Goal: Task Accomplishment & Management: Manage account settings

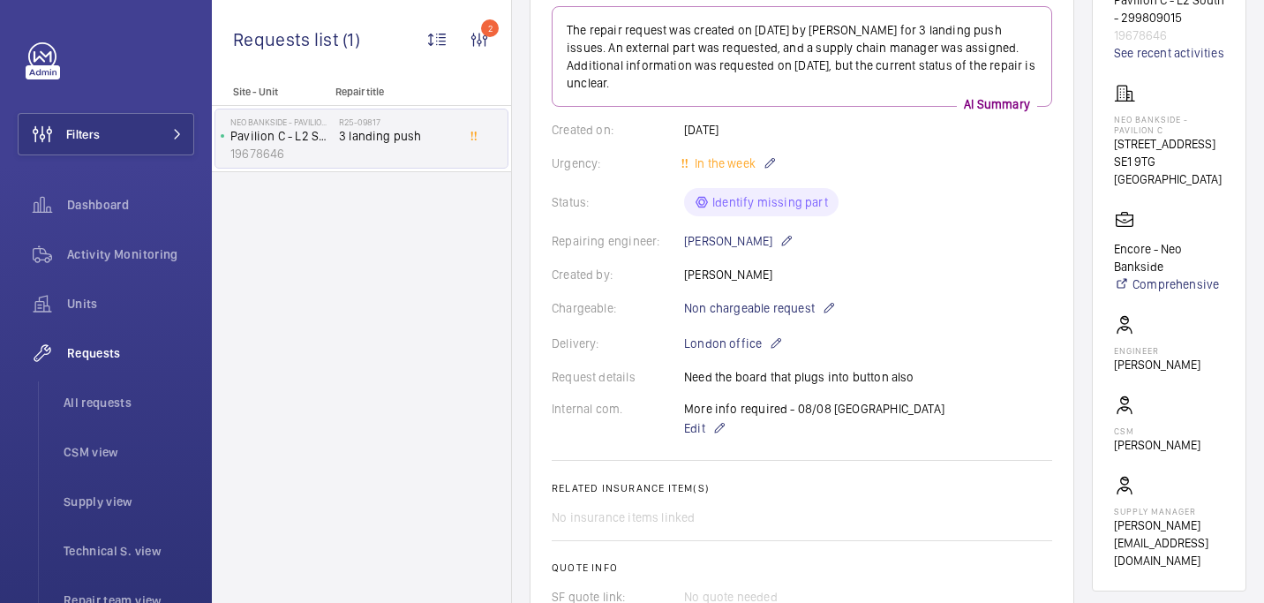
scroll to position [142, 0]
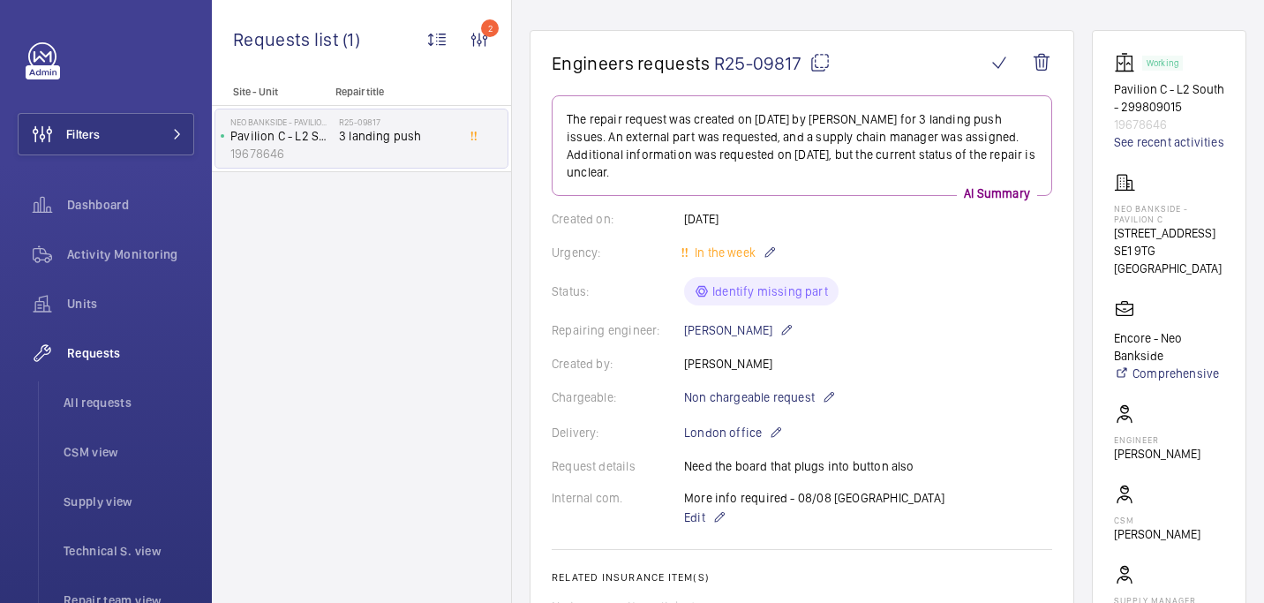
click at [814, 67] on mat-icon at bounding box center [819, 62] width 21 height 21
drag, startPoint x: 1114, startPoint y: 205, endPoint x: 1182, endPoint y: 218, distance: 69.2
click at [1182, 218] on p "Neo Bankside - Pavilion C" at bounding box center [1169, 213] width 110 height 21
copy p "Neo Bankside - Pavilion C"
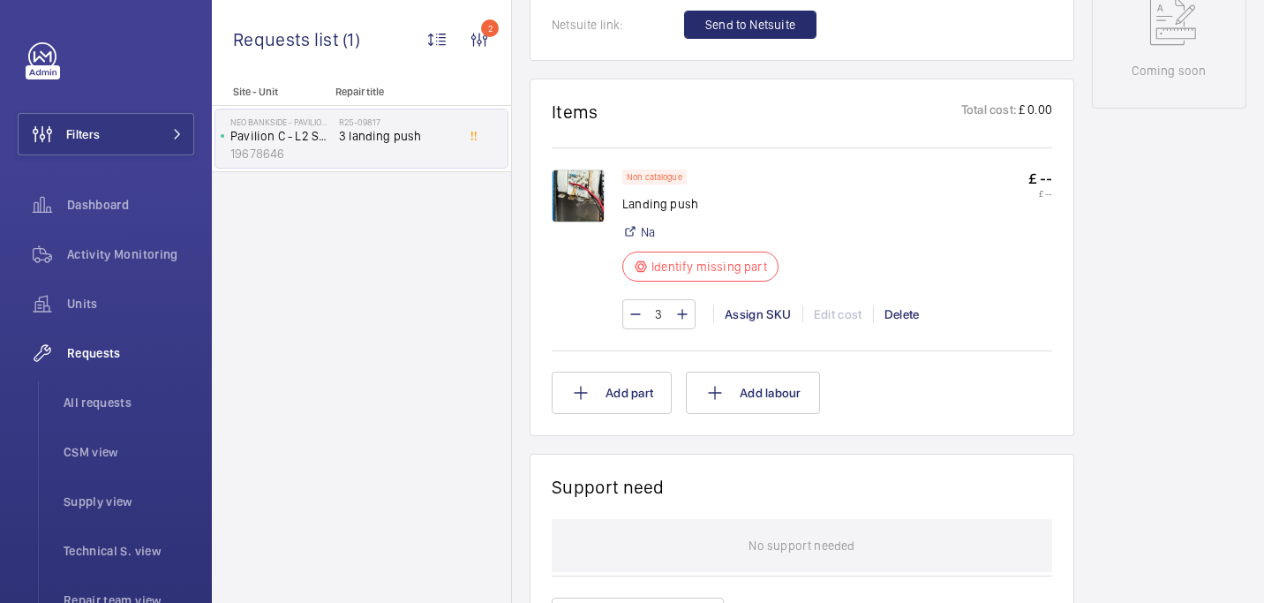
scroll to position [931, 0]
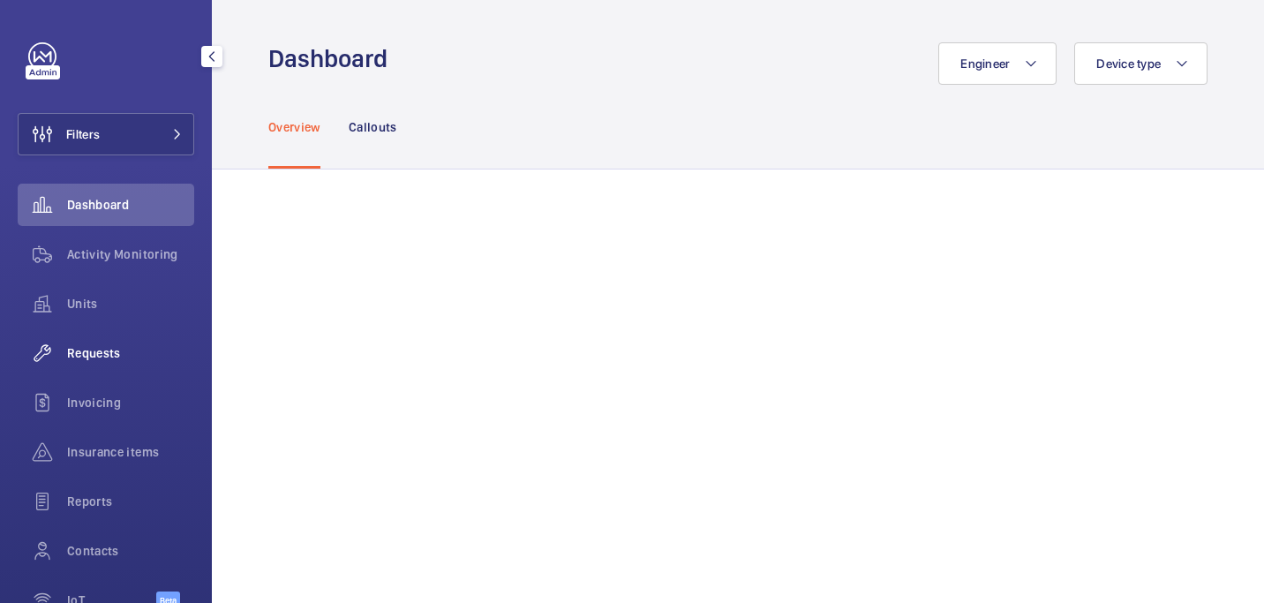
click at [83, 349] on span "Requests" at bounding box center [130, 353] width 127 height 18
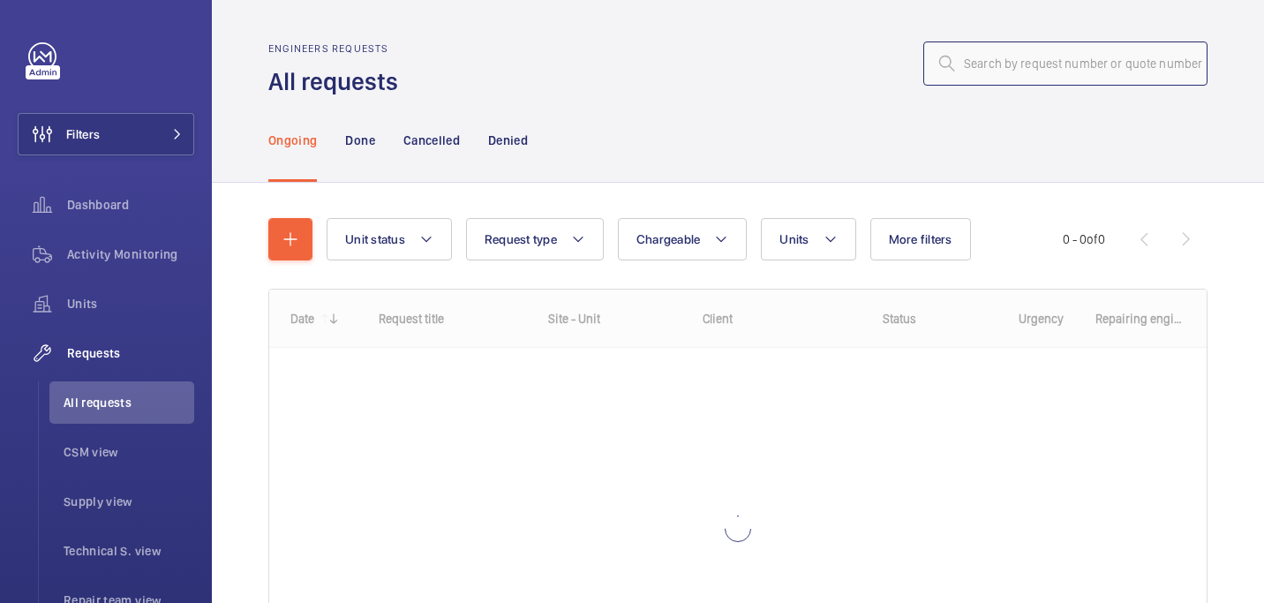
click at [1037, 53] on input "text" at bounding box center [1065, 63] width 284 height 44
paste input "R25-05596"
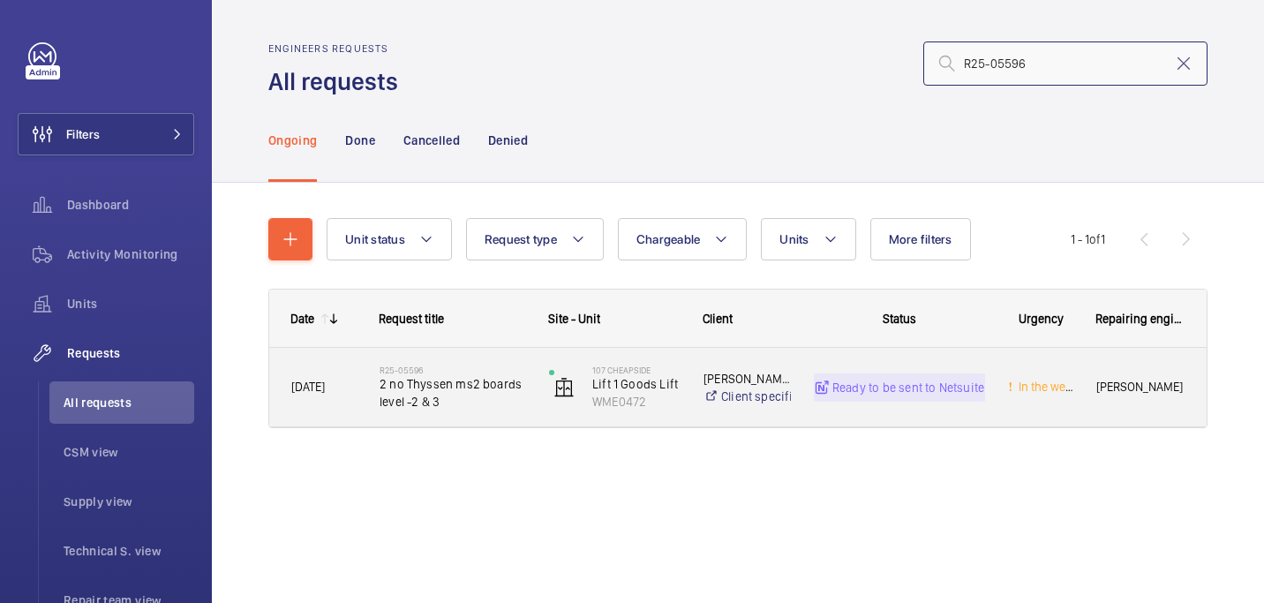
type input "R25-05596"
click at [429, 369] on h2 "R25-05596" at bounding box center [452, 369] width 146 height 11
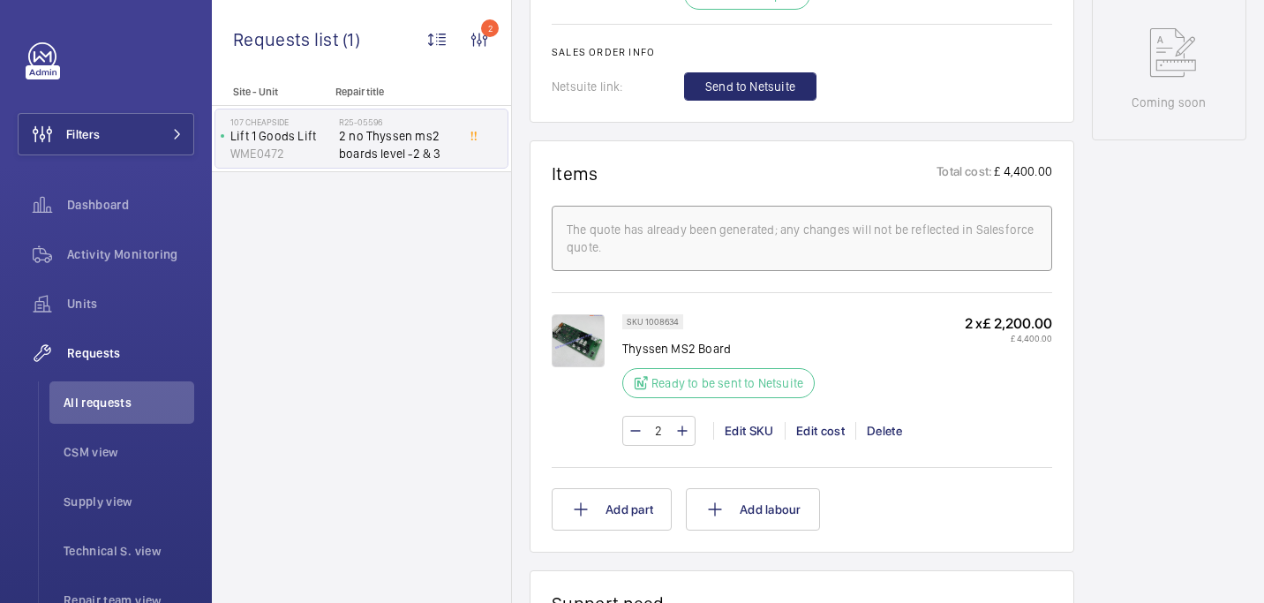
scroll to position [909, 0]
click at [578, 355] on img at bounding box center [578, 341] width 53 height 53
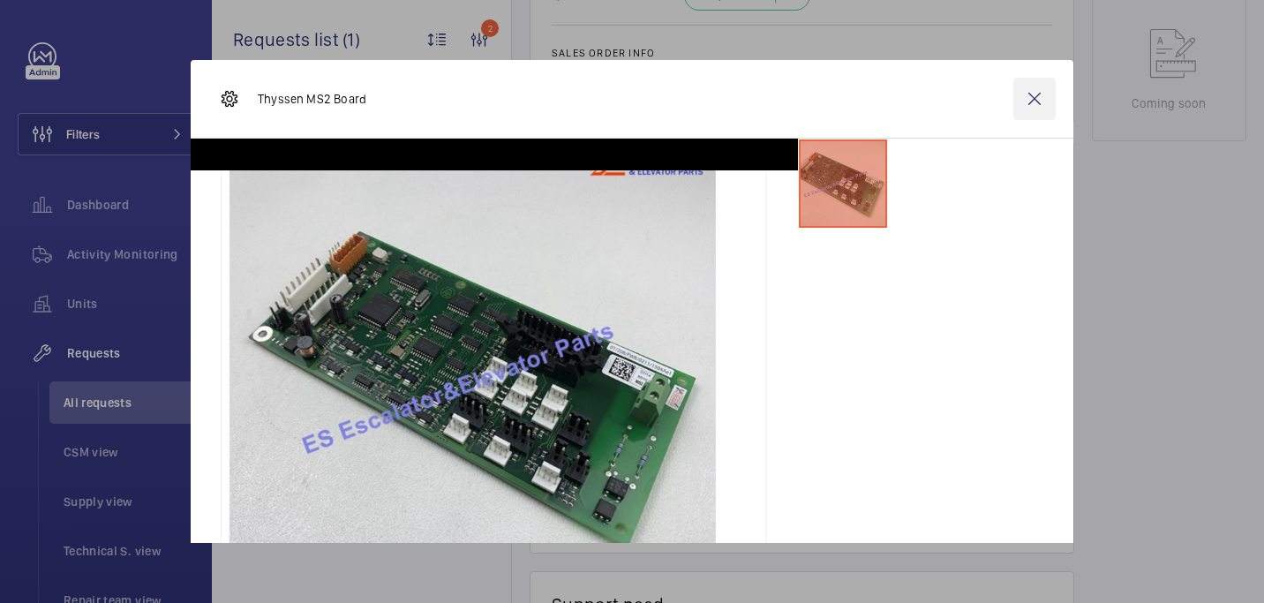
click at [1035, 101] on wm-front-icon-button at bounding box center [1034, 99] width 42 height 42
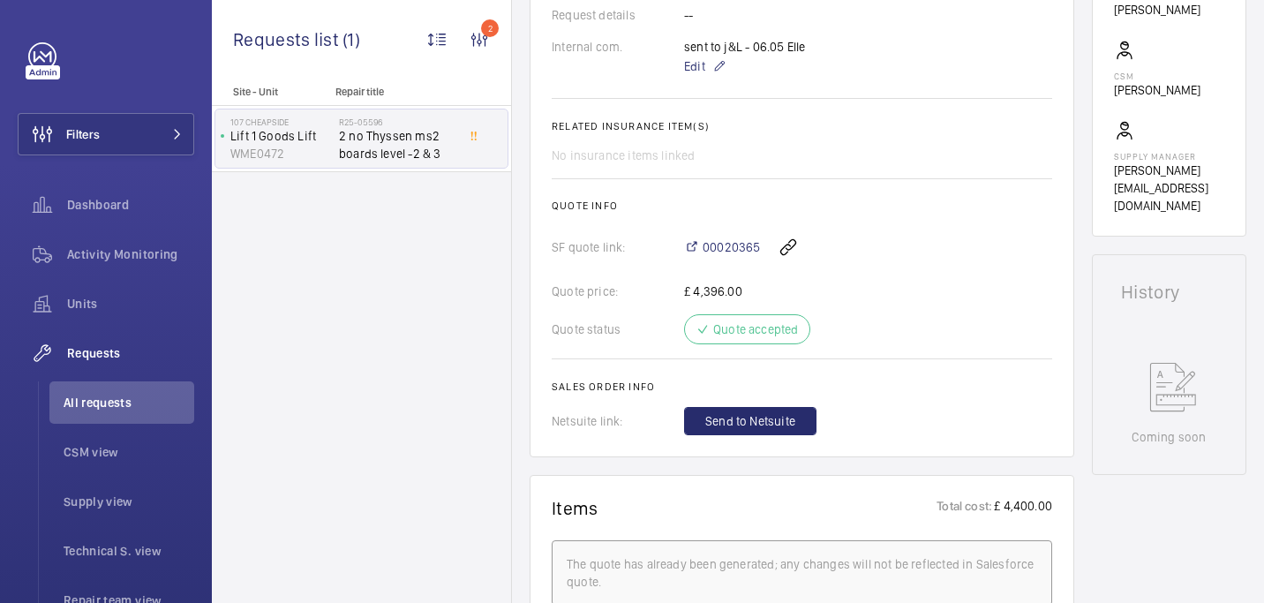
scroll to position [583, 0]
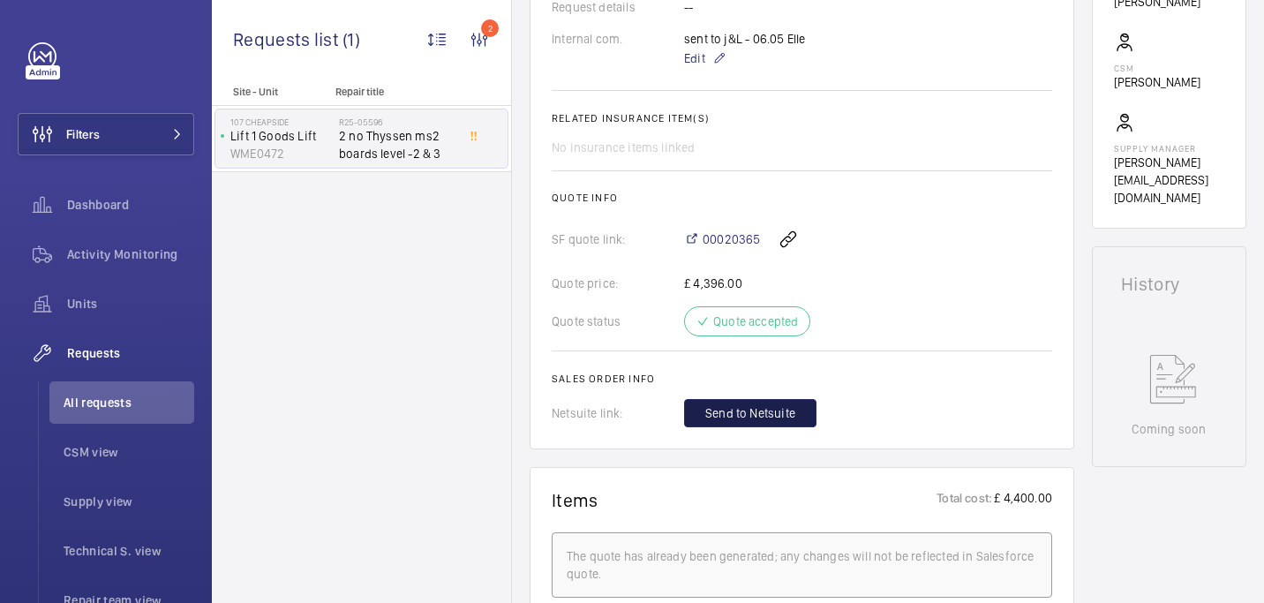
click at [712, 415] on span "Send to Netsuite" at bounding box center [750, 413] width 90 height 18
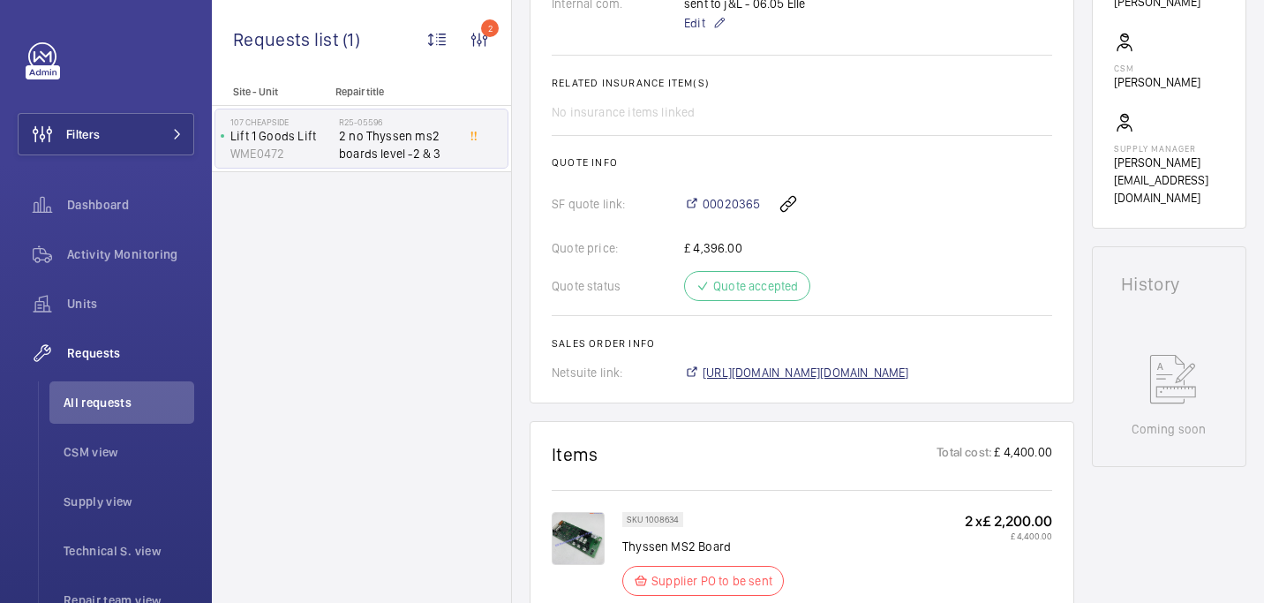
scroll to position [601, 0]
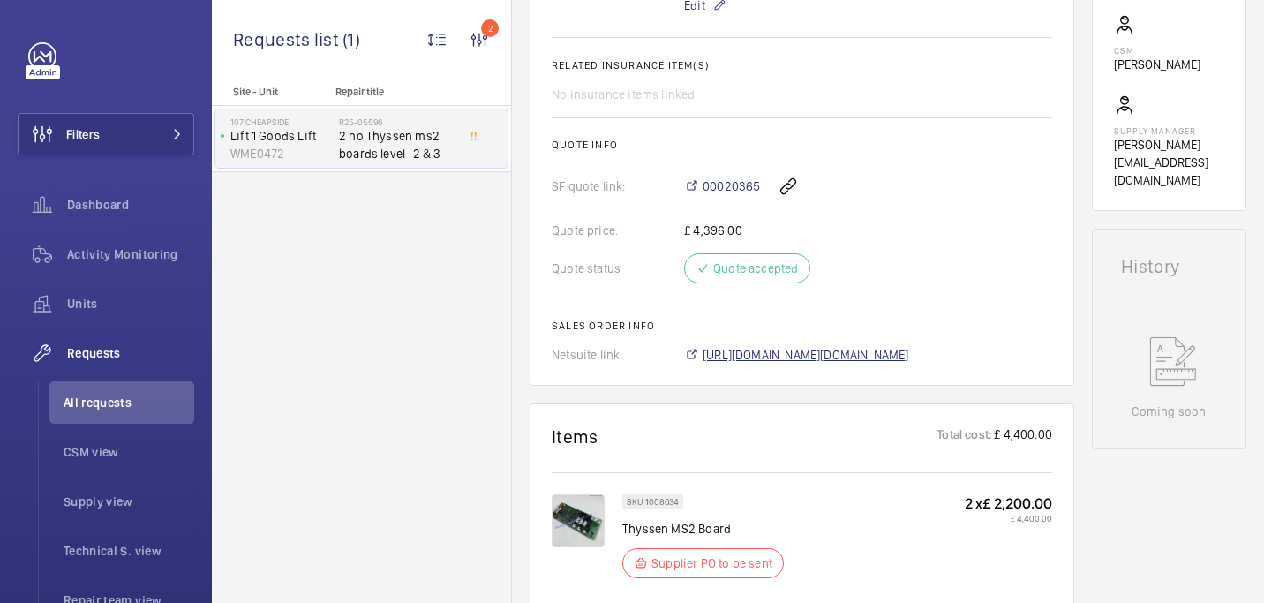
click at [779, 364] on span "https://6461500.app.netsuite.com/app/accounting/transactions/salesord.nl?id=289…" at bounding box center [805, 355] width 206 height 18
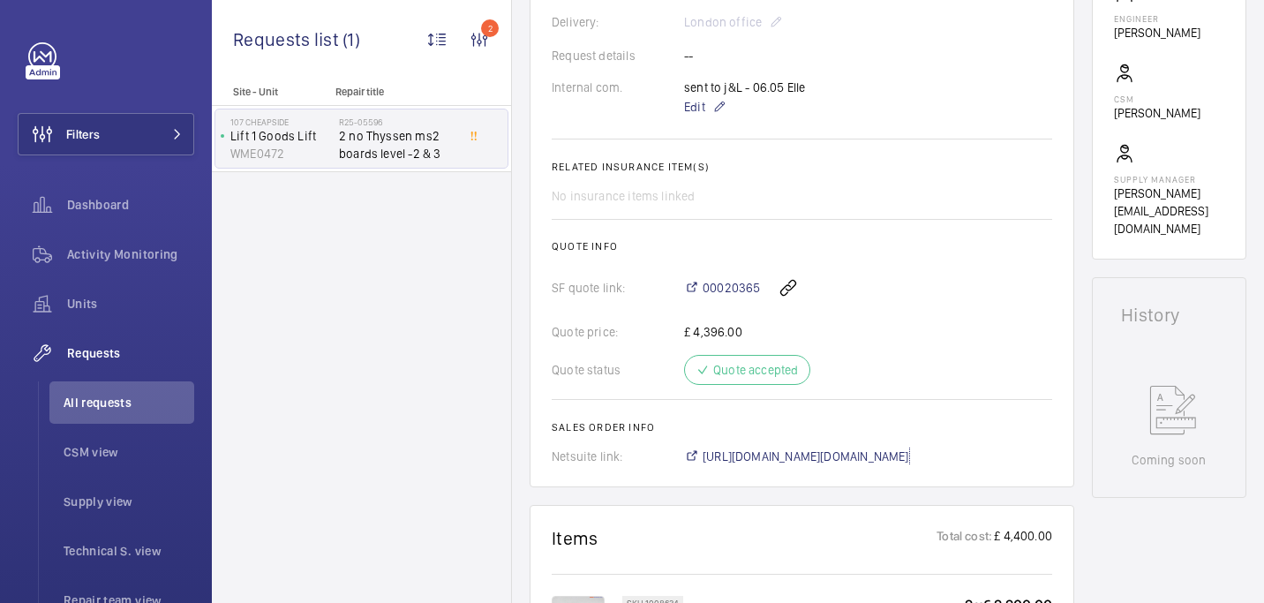
scroll to position [941, 0]
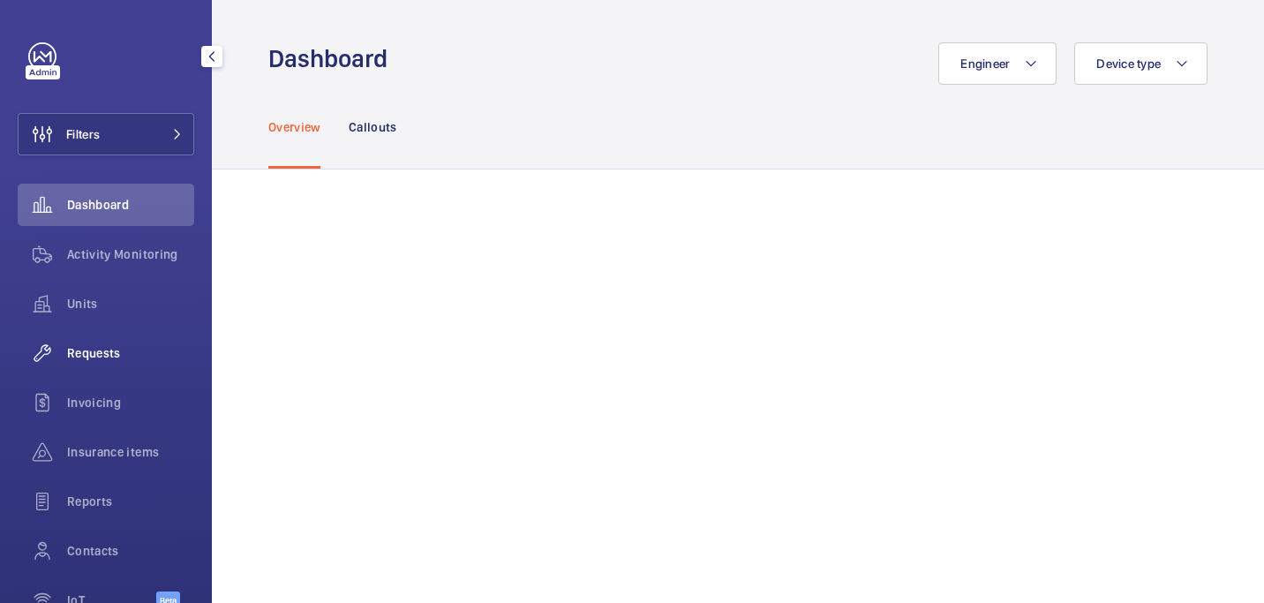
click at [126, 364] on div "Requests" at bounding box center [106, 353] width 176 height 42
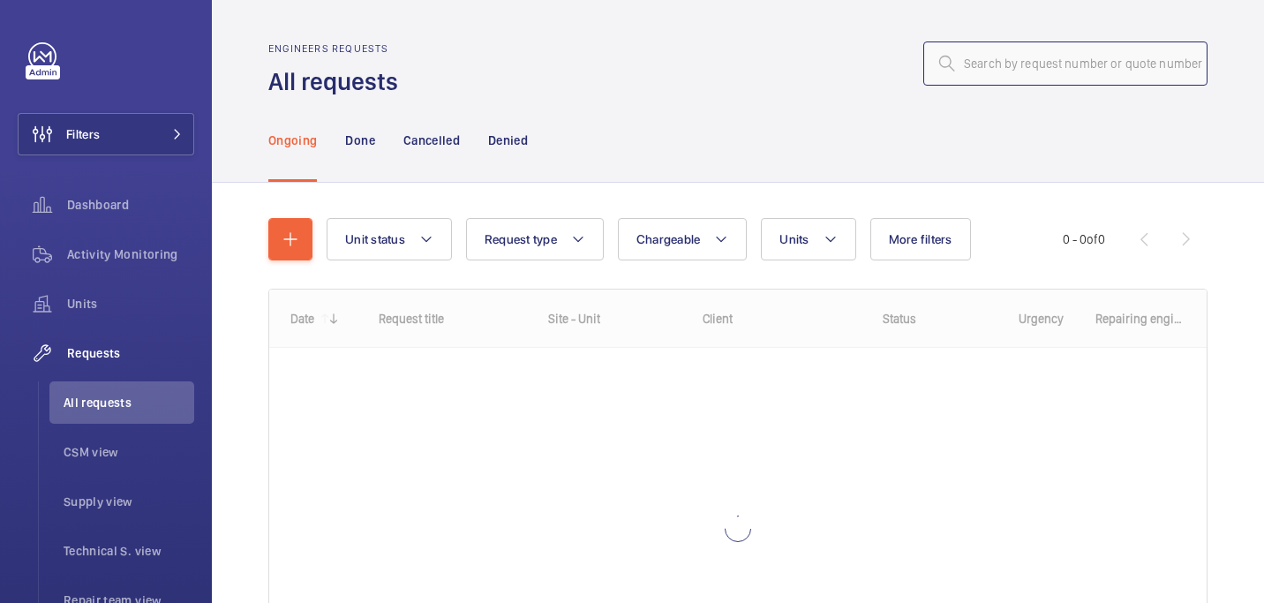
click at [1050, 65] on input "text" at bounding box center [1065, 63] width 284 height 44
paste input "R25-09601"
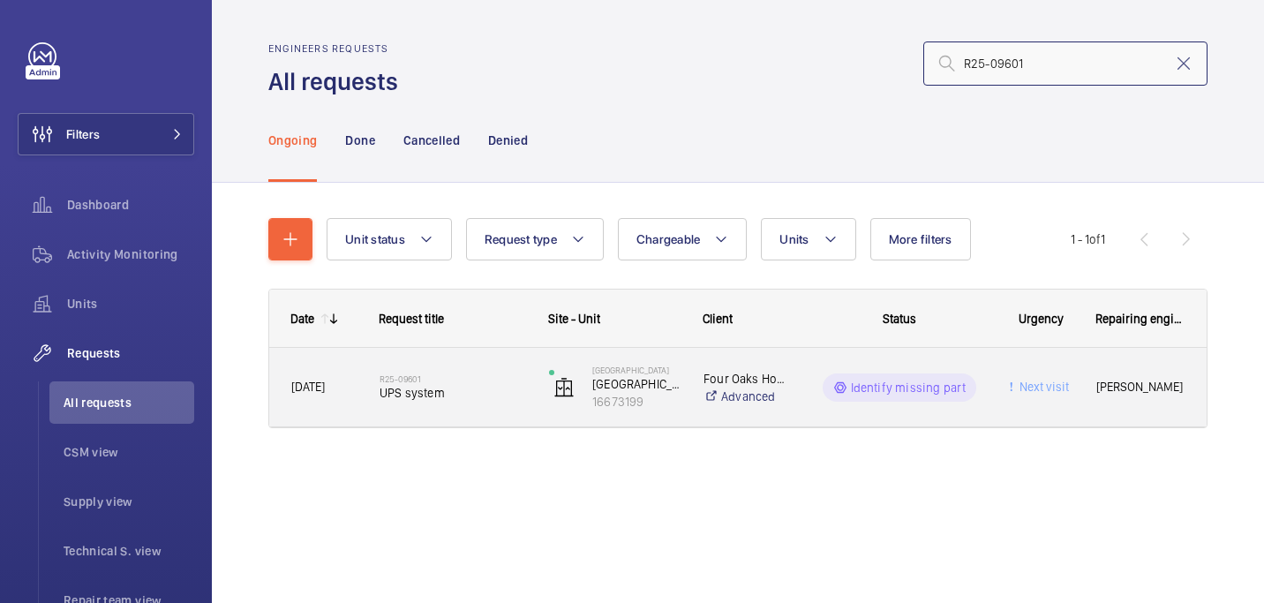
type input "R25-09601"
click at [398, 367] on div "R25-09601 UPS system" at bounding box center [452, 387] width 146 height 51
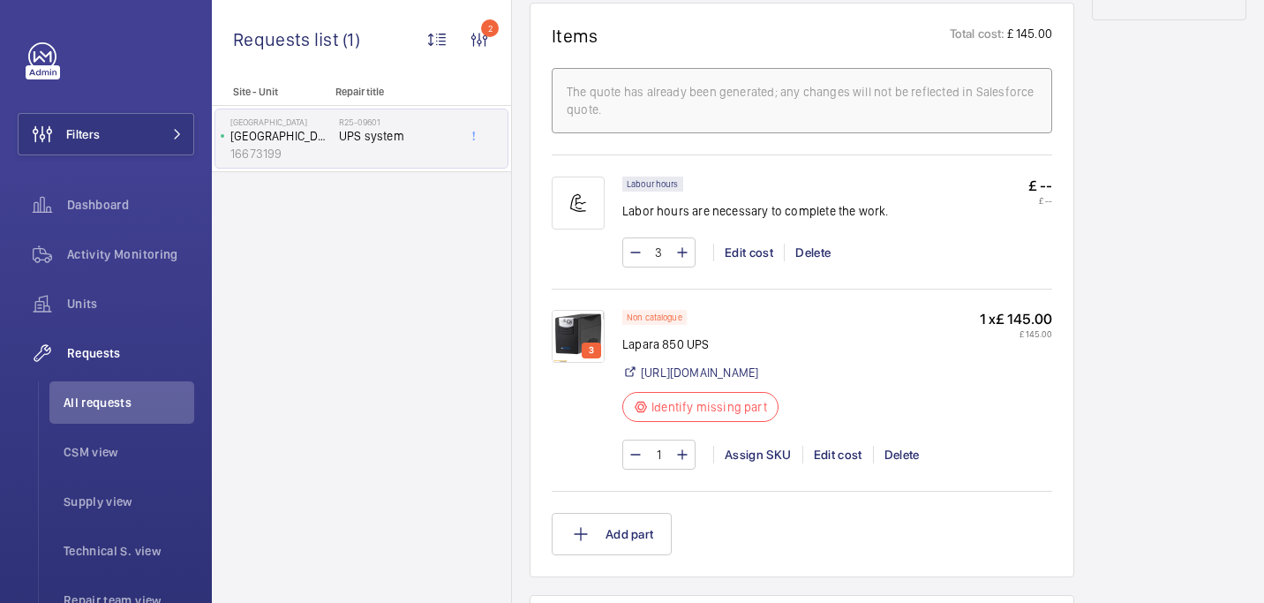
scroll to position [1050, 0]
click at [582, 329] on img at bounding box center [578, 333] width 53 height 53
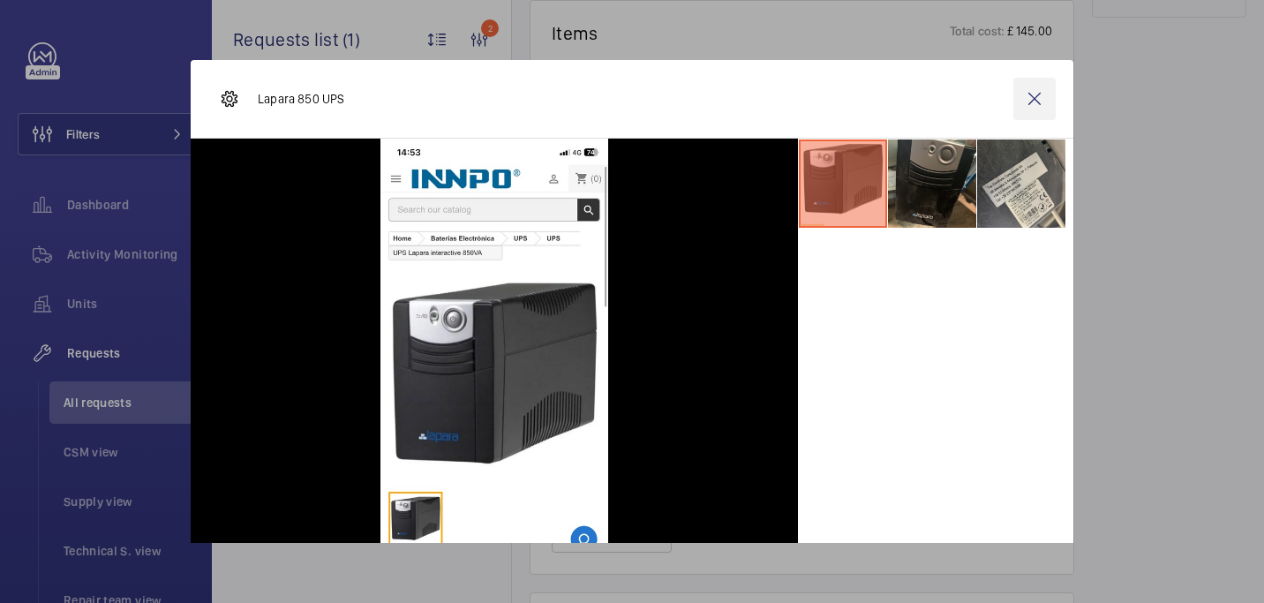
click at [1034, 96] on wm-front-icon-button at bounding box center [1034, 99] width 42 height 42
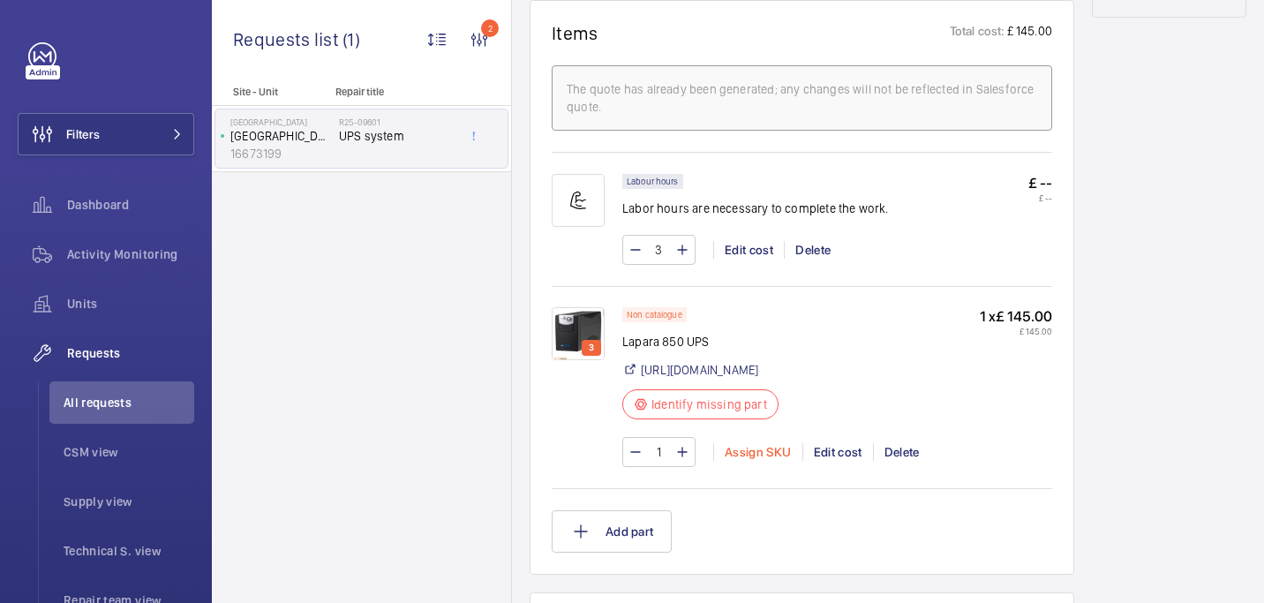
click at [777, 461] on div "Assign SKU" at bounding box center [757, 452] width 89 height 18
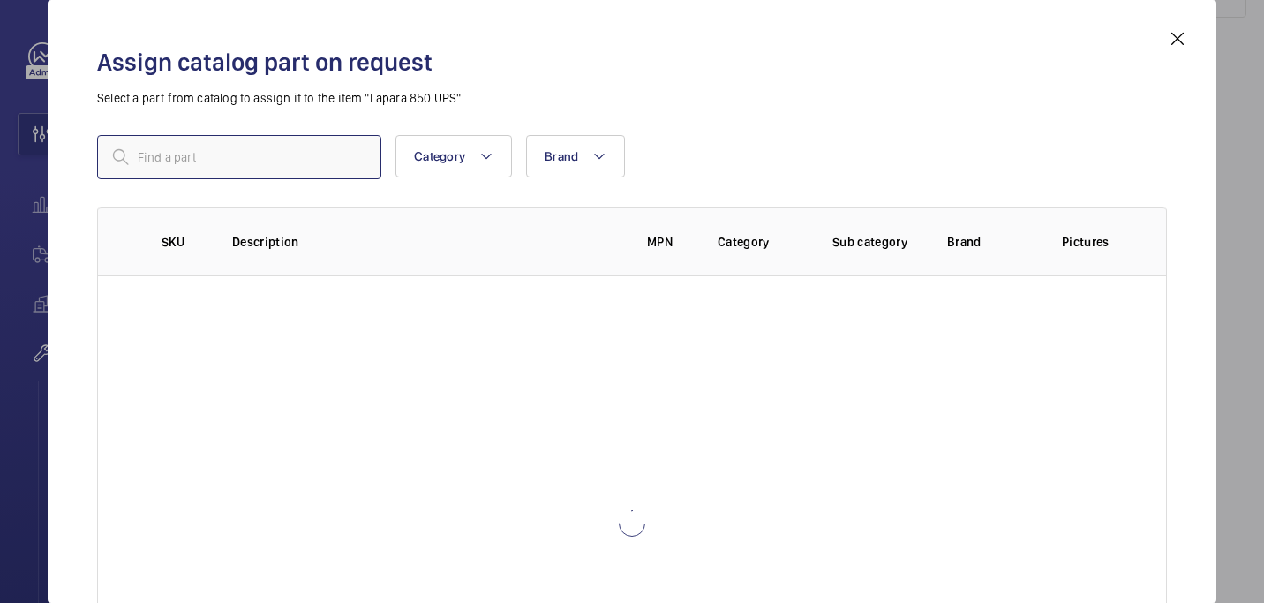
click at [256, 158] on input "text" at bounding box center [239, 157] width 284 height 44
paste input "1008906"
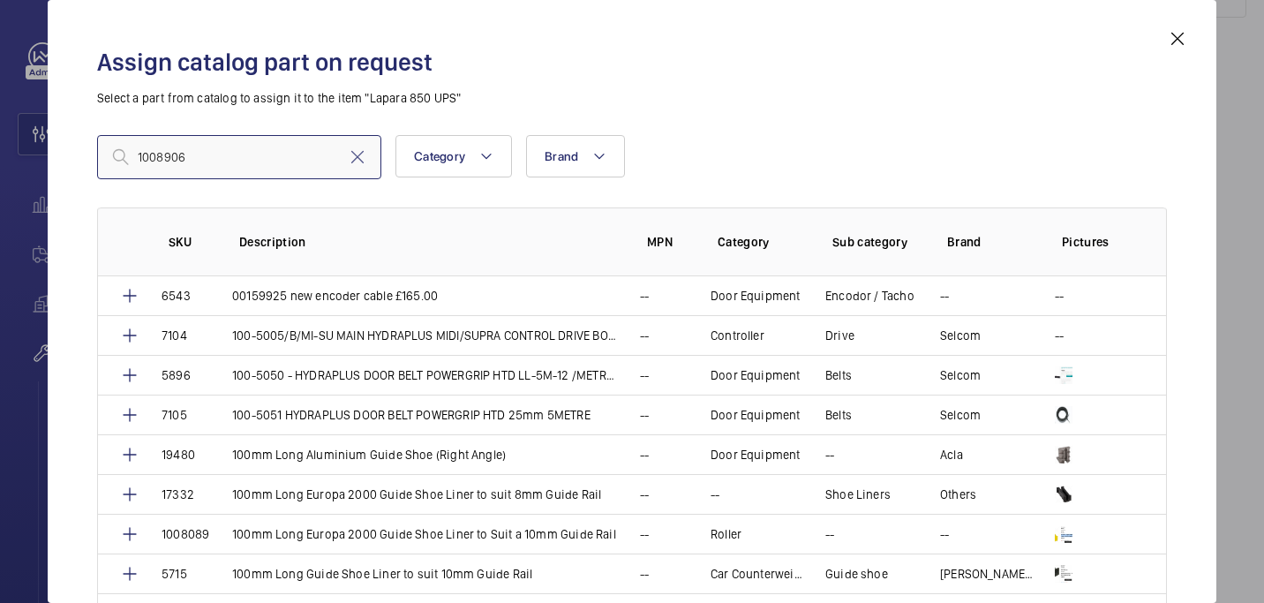
click at [144, 157] on input "1008906" at bounding box center [239, 157] width 284 height 44
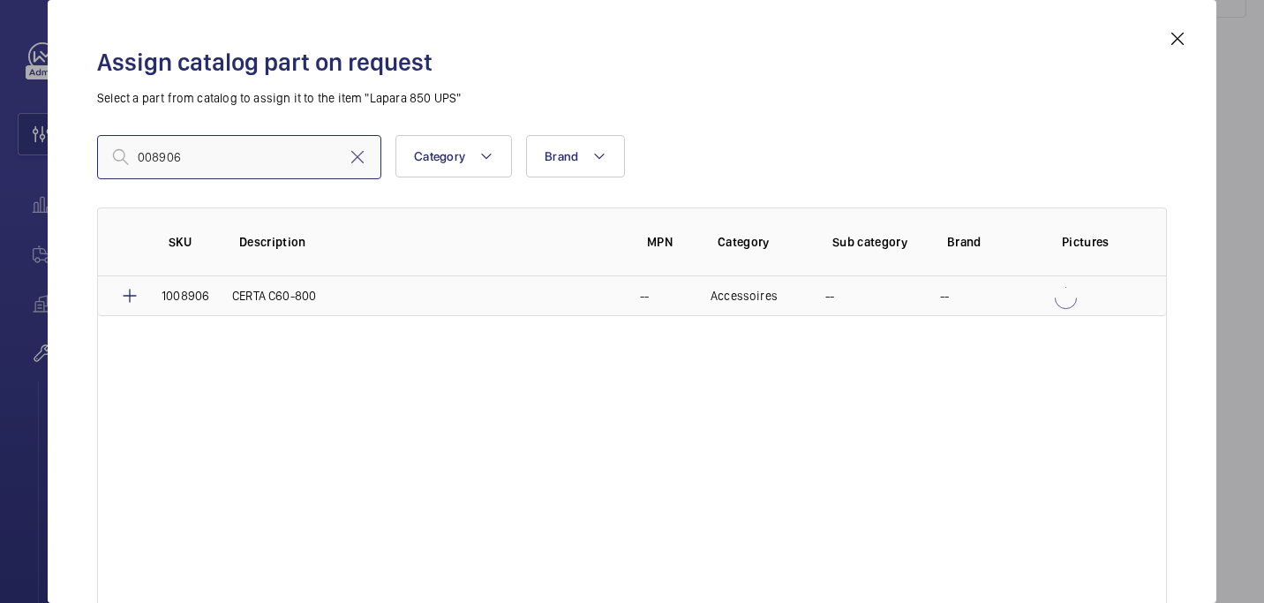
type input "008906"
click at [143, 296] on td "1008906" at bounding box center [175, 296] width 71 height 40
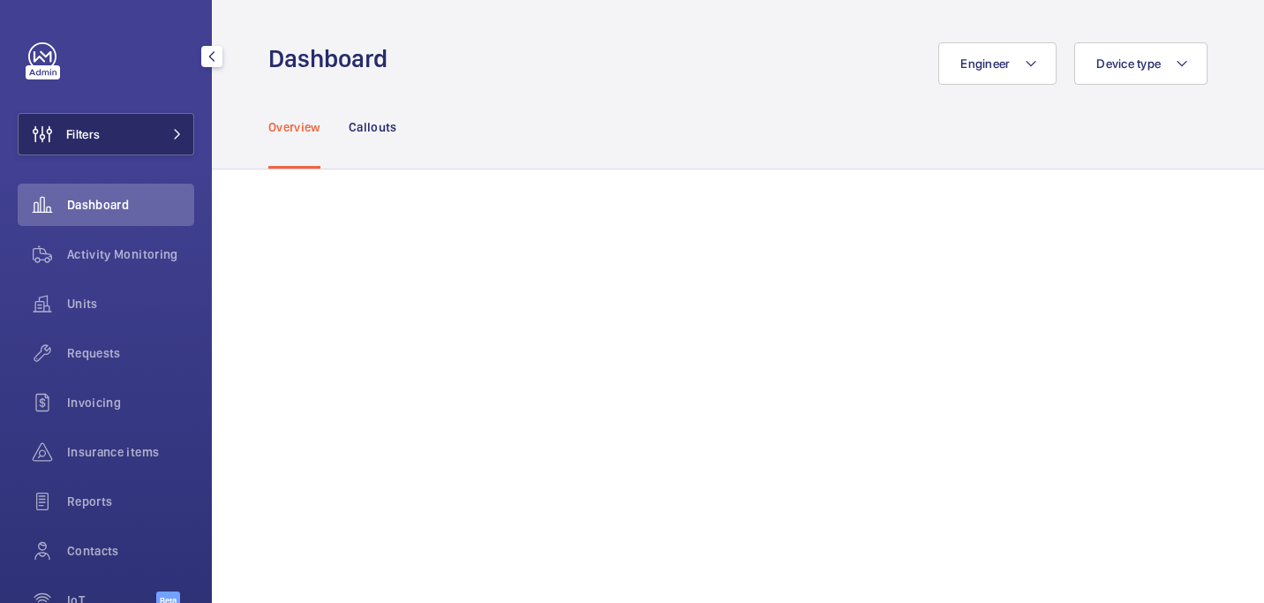
click at [119, 148] on button "Filters" at bounding box center [106, 134] width 176 height 42
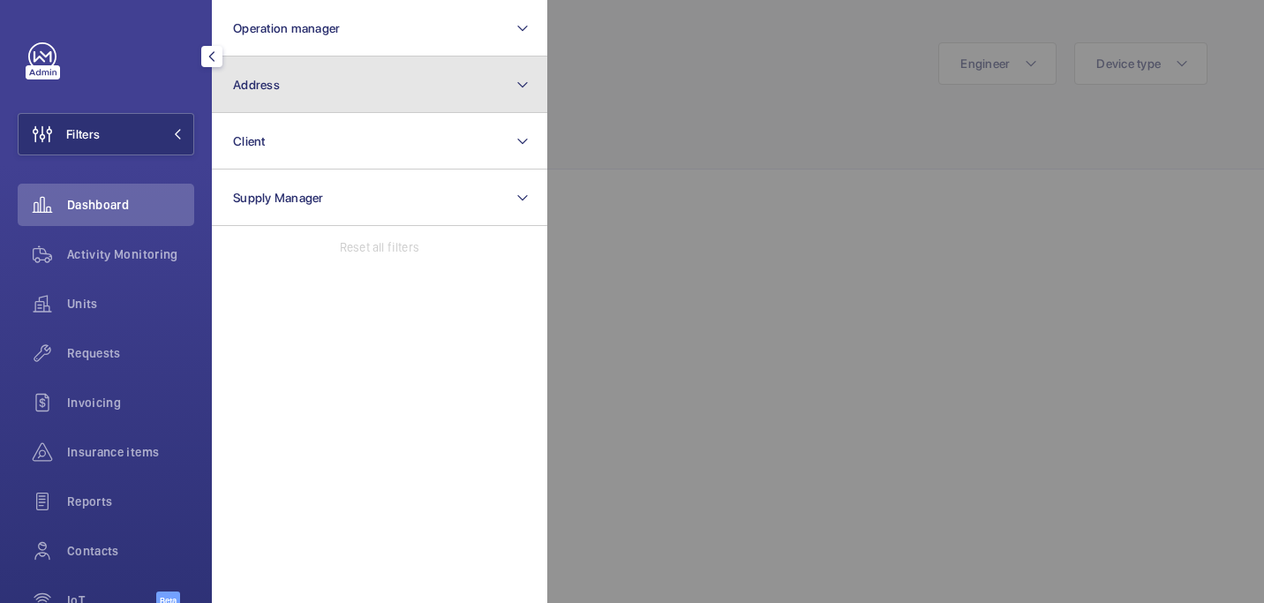
click at [262, 73] on button "Address" at bounding box center [379, 84] width 335 height 56
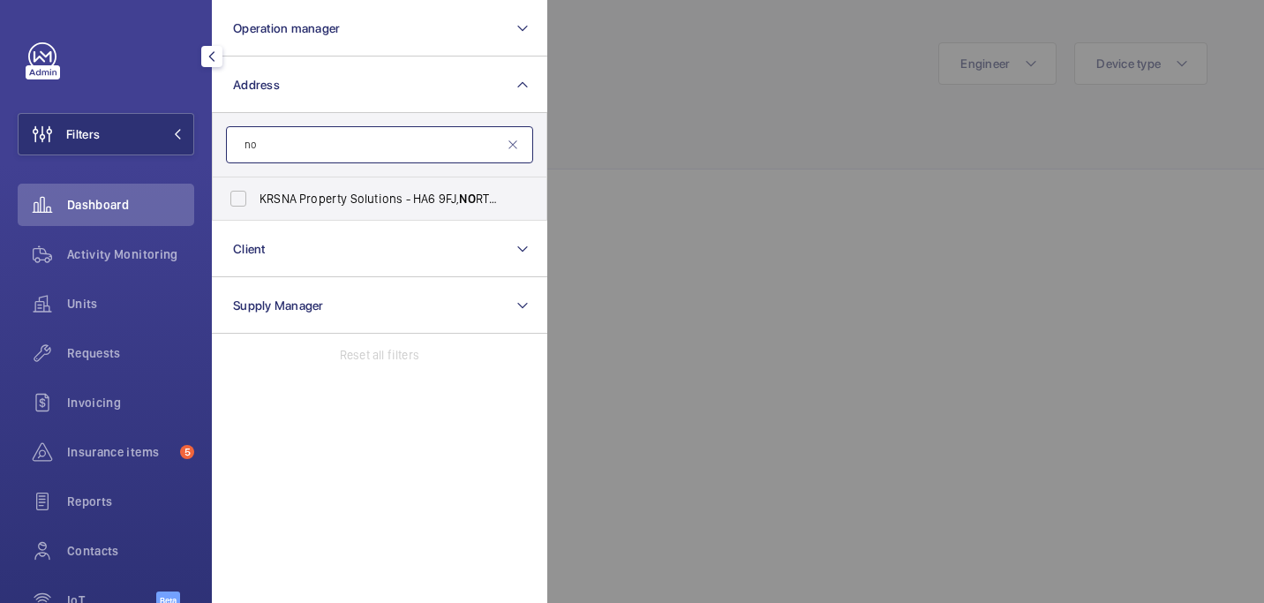
type input "n"
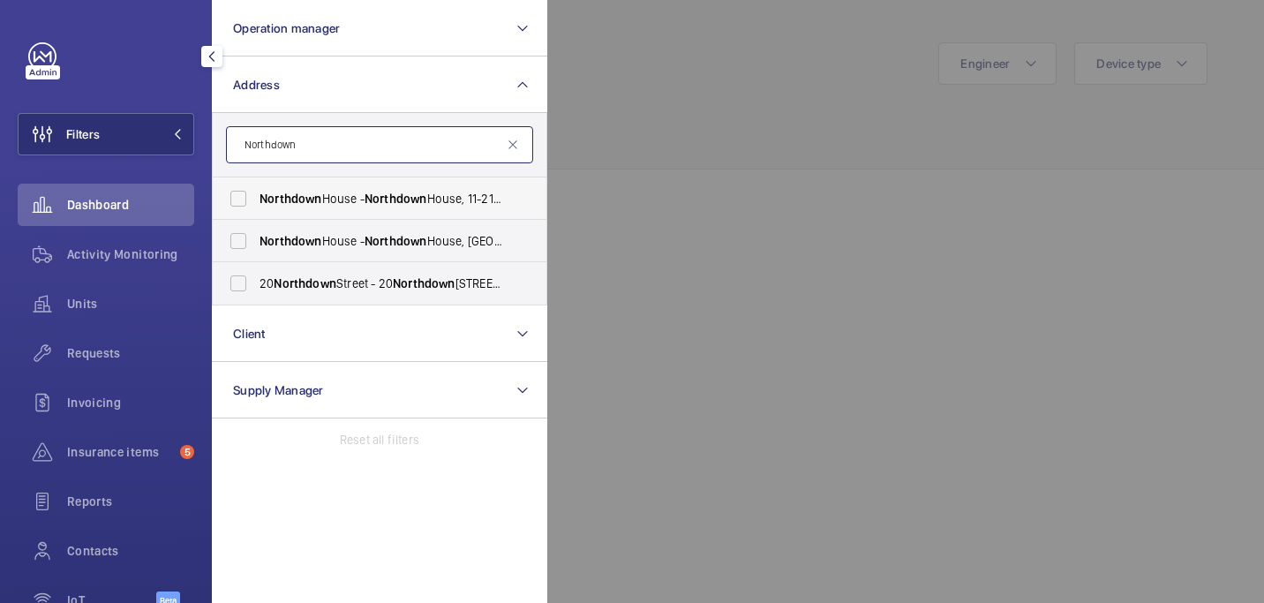
type input "Northdown"
click at [397, 198] on span "Northdown" at bounding box center [395, 198] width 63 height 14
click at [256, 198] on input "Northdown House - Northdown House, 11-21 Northdown Street, LONDON N1 8BN" at bounding box center [238, 198] width 35 height 35
checkbox input "true"
click at [397, 237] on span "Northdown" at bounding box center [395, 241] width 63 height 14
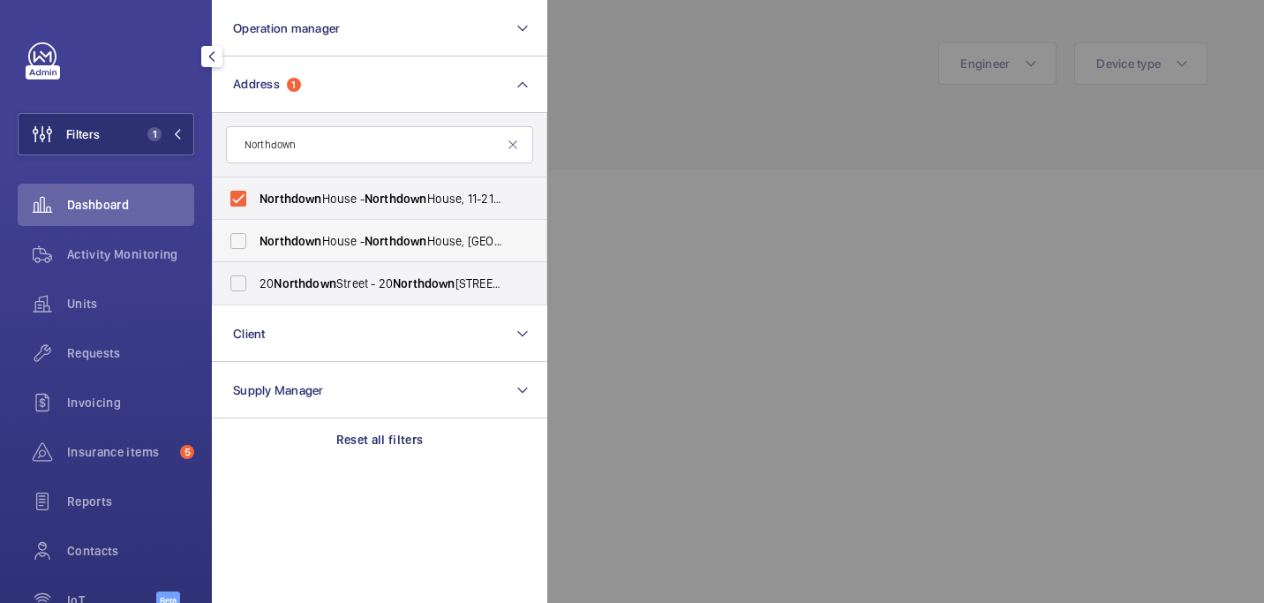
click at [256, 237] on input "Northdown House - Northdown House, LONDON N1 9BN" at bounding box center [238, 240] width 35 height 35
checkbox input "true"
click at [660, 176] on div at bounding box center [1179, 301] width 1264 height 603
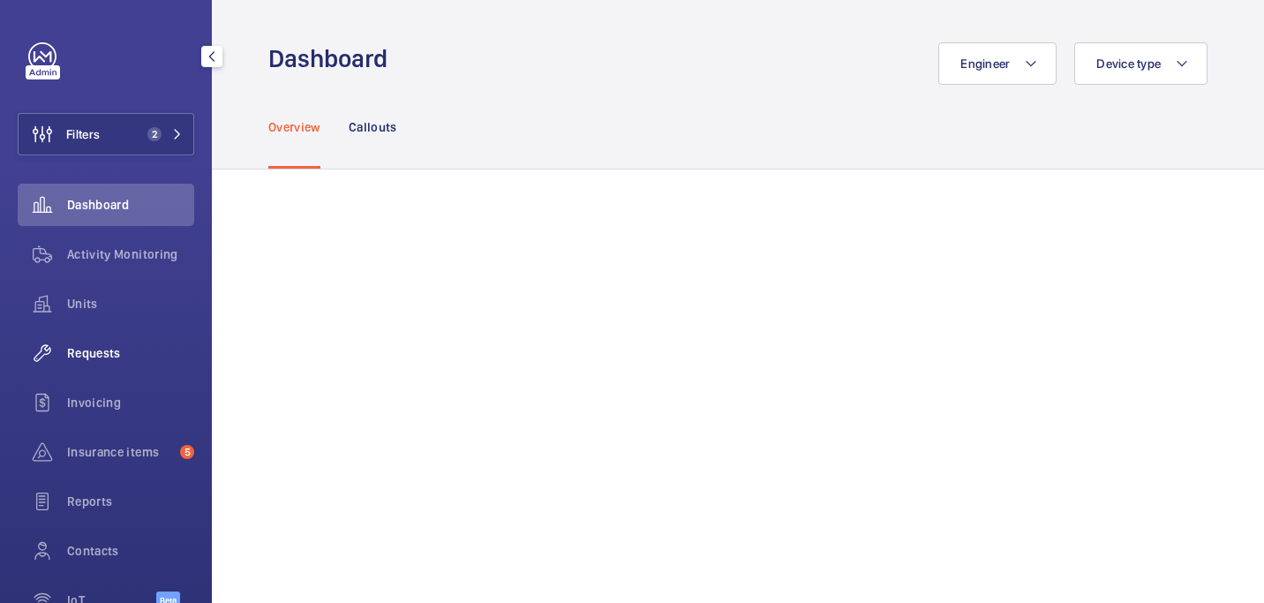
click at [132, 349] on span "Requests" at bounding box center [130, 353] width 127 height 18
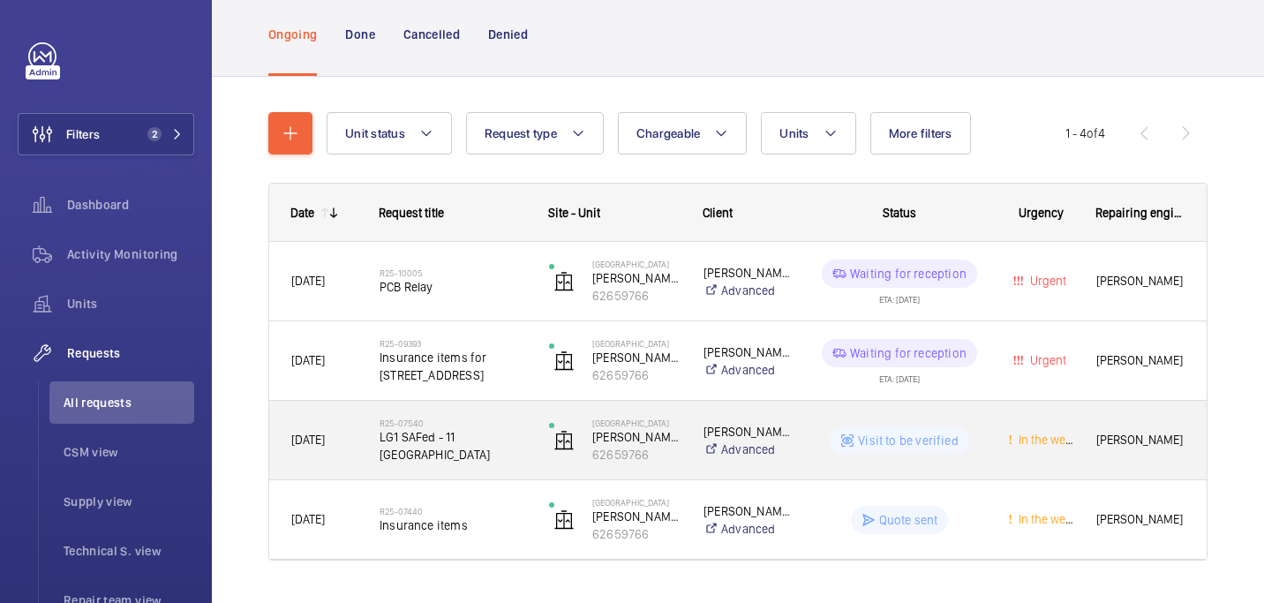
scroll to position [148, 0]
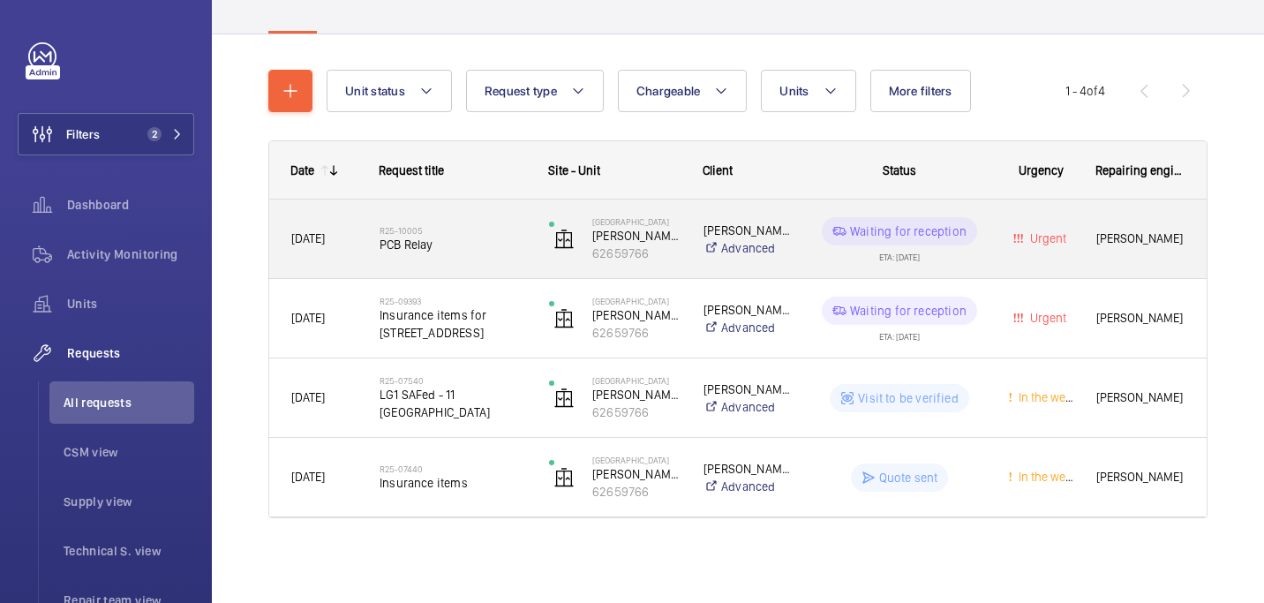
click at [469, 215] on div "R25-10005 PCB Relay" at bounding box center [452, 239] width 146 height 51
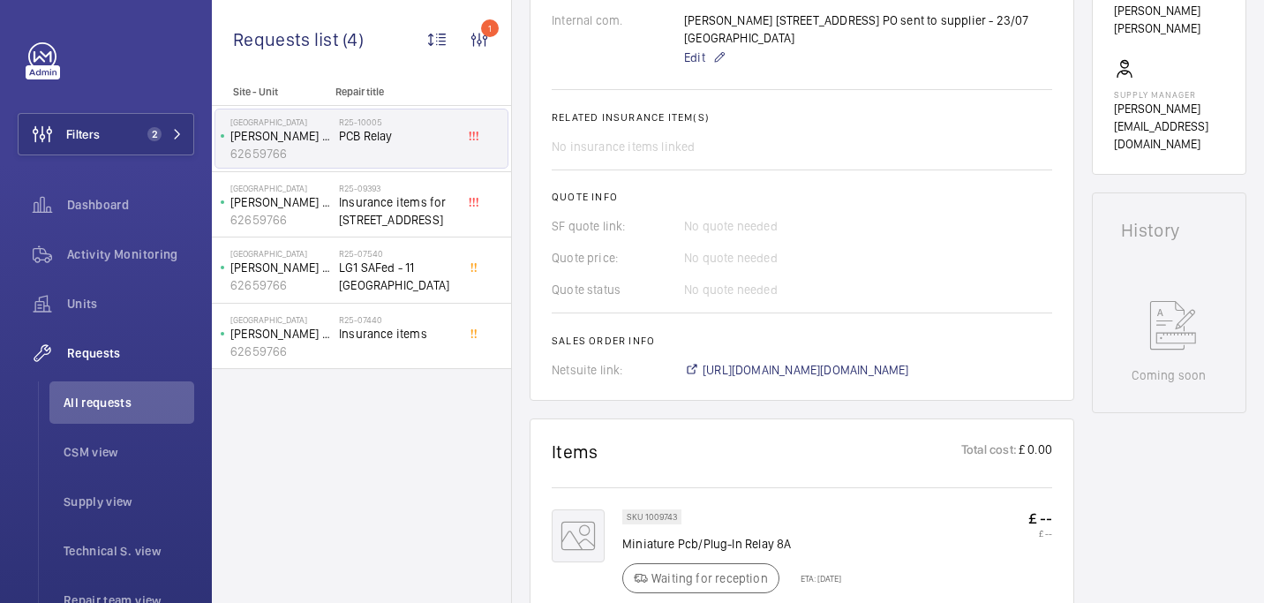
scroll to position [612, 0]
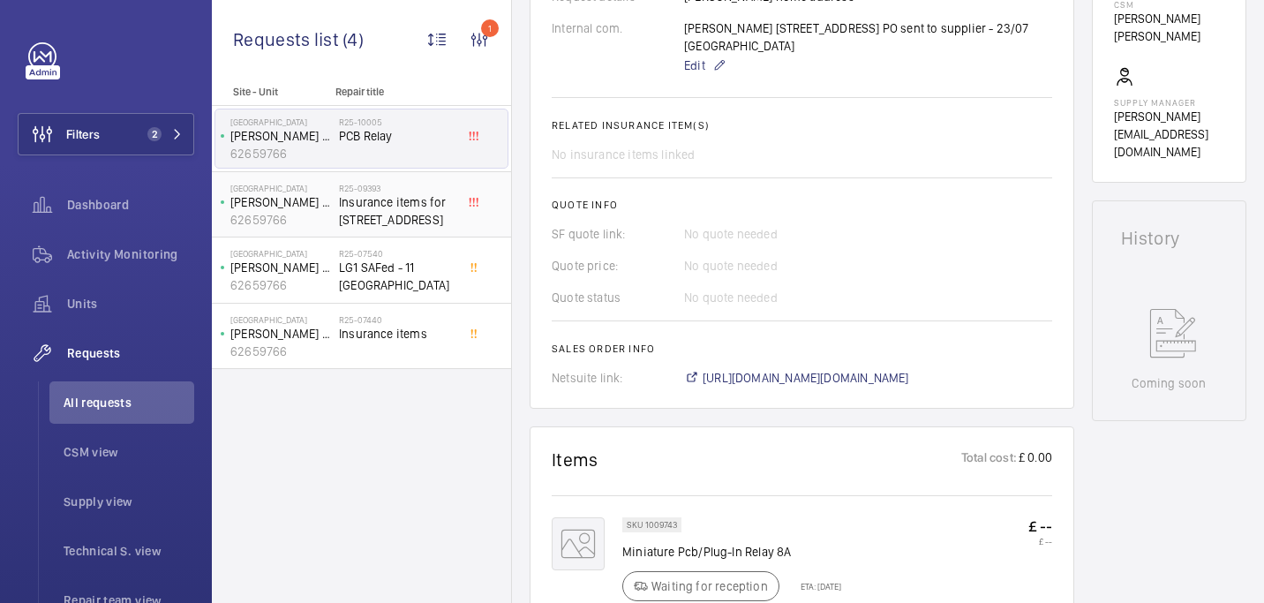
click at [380, 216] on span "Insurance items for 11-20 Northdown Street" at bounding box center [397, 210] width 116 height 35
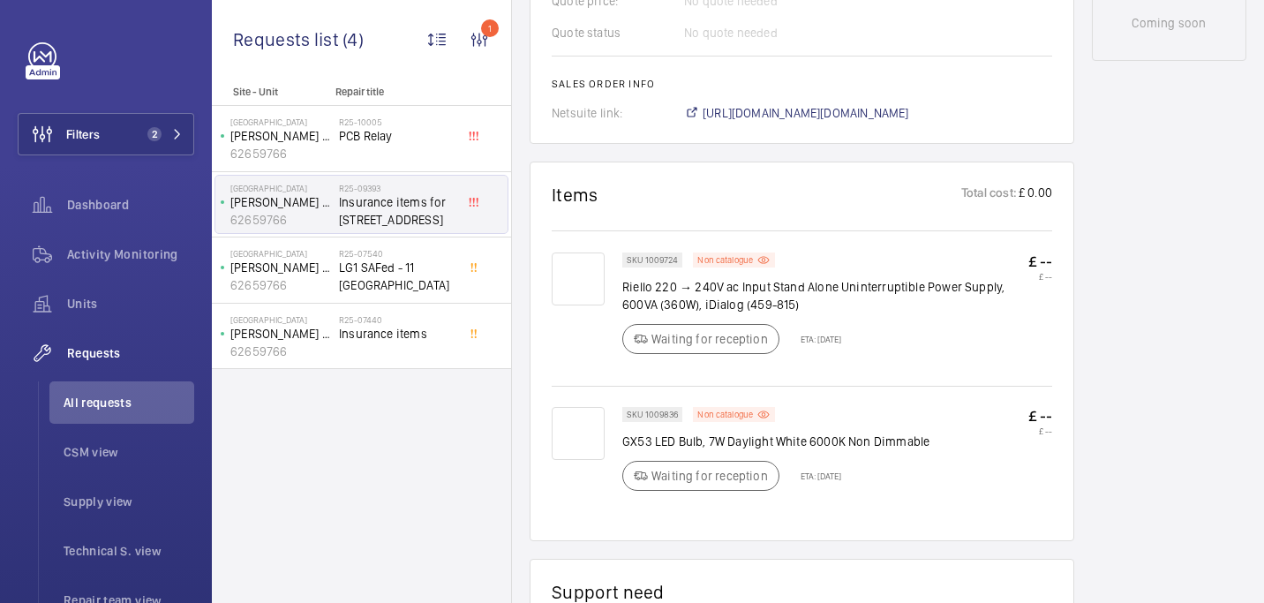
scroll to position [975, 0]
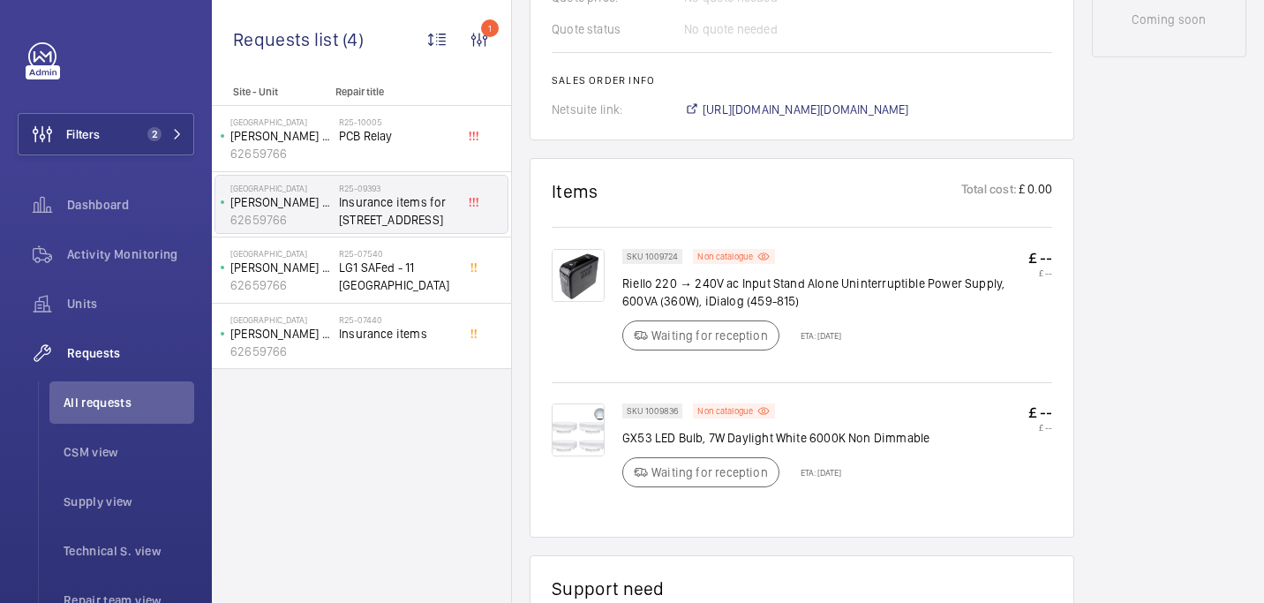
click at [590, 271] on img at bounding box center [578, 275] width 53 height 53
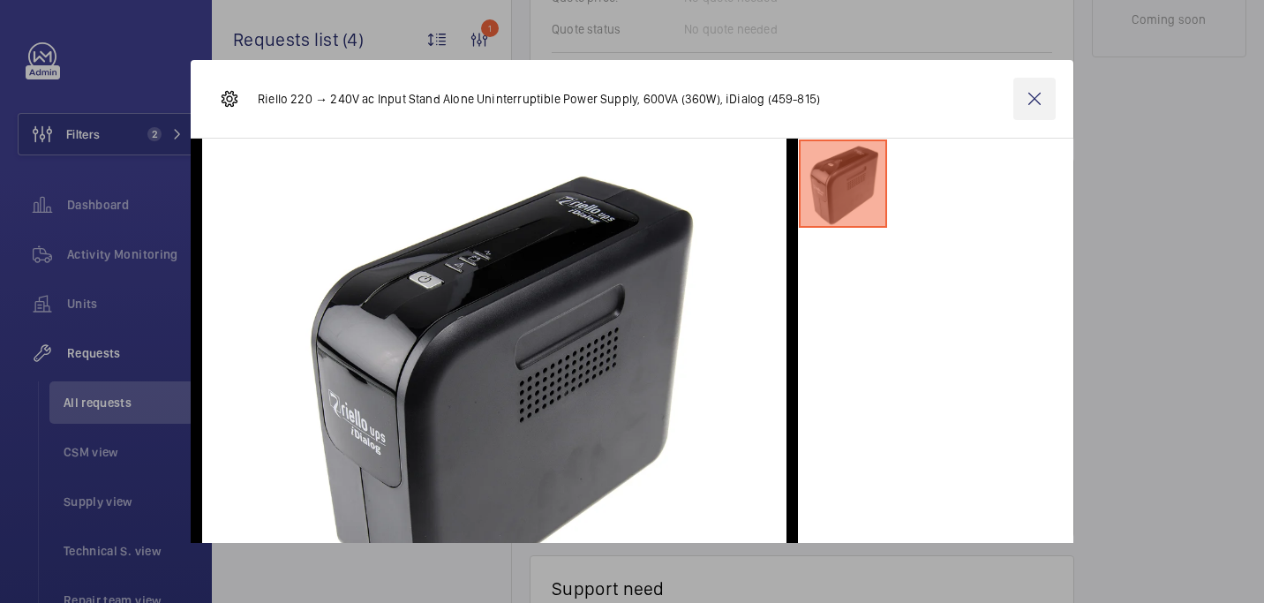
click at [1023, 109] on wm-front-icon-button at bounding box center [1034, 99] width 42 height 42
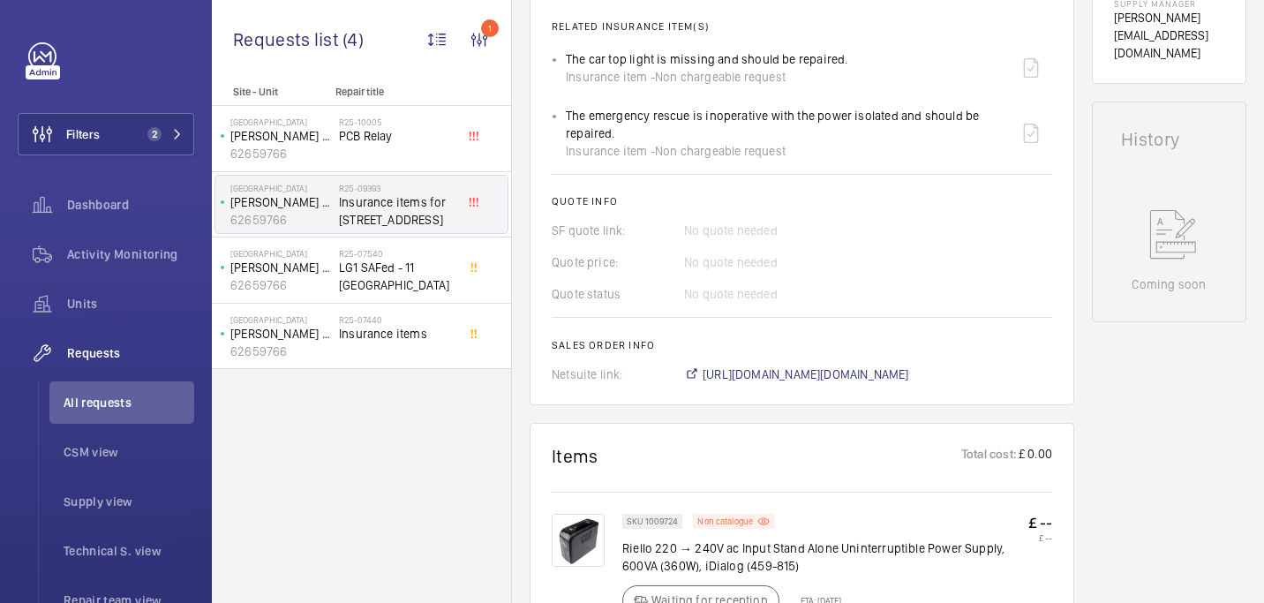
scroll to position [109, 0]
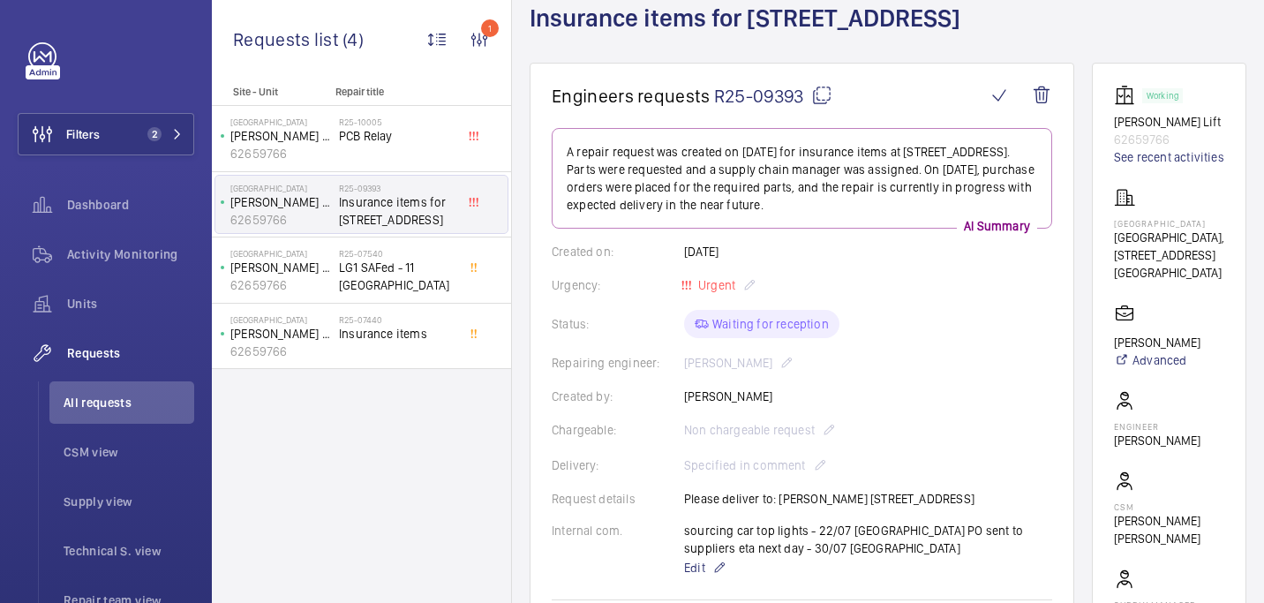
click at [813, 93] on mat-icon at bounding box center [821, 95] width 21 height 21
click at [1146, 229] on p "Northdown House" at bounding box center [1169, 223] width 110 height 11
copy p "Northdown House"
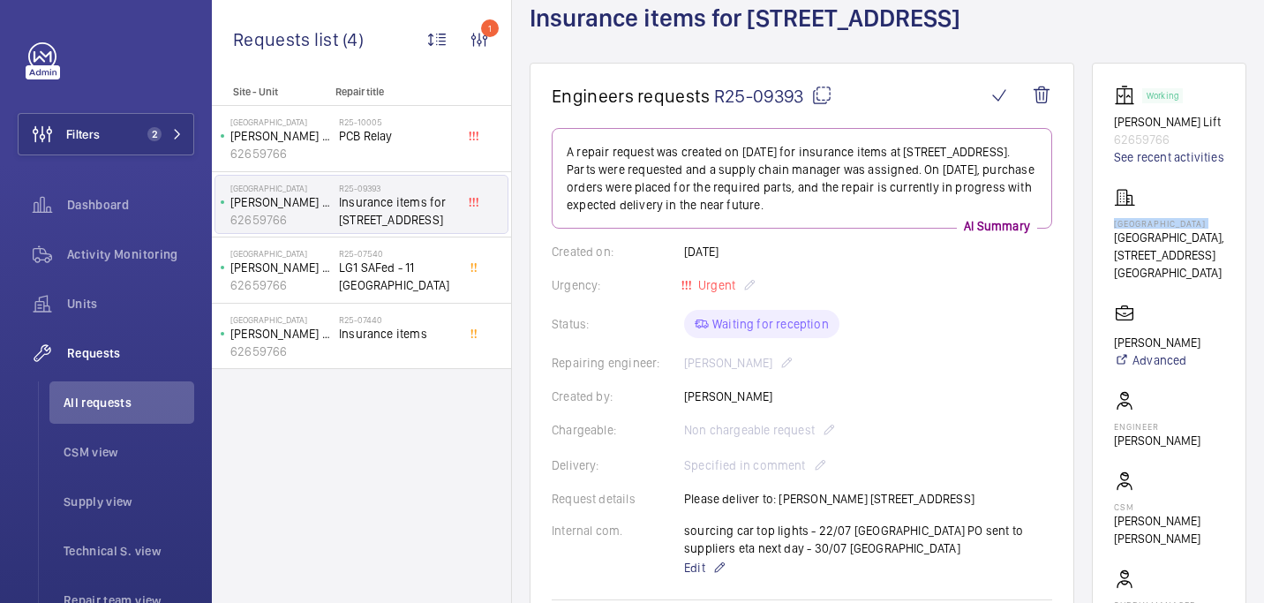
click at [831, 95] on mat-icon at bounding box center [821, 95] width 21 height 21
copy p "Northdown House"
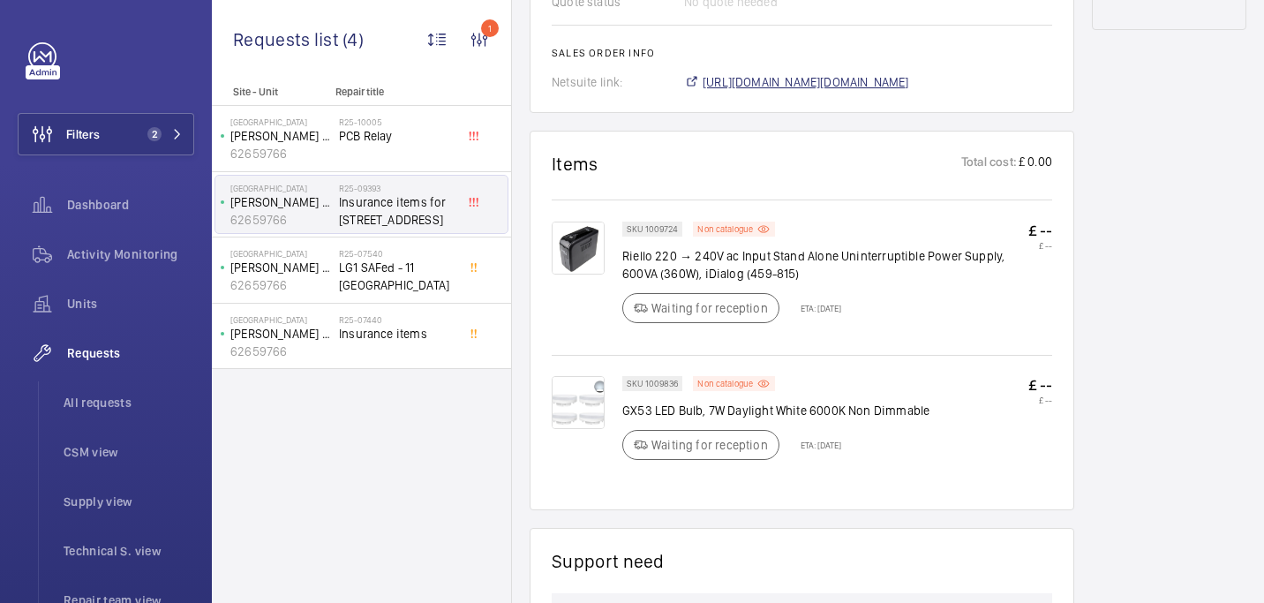
scroll to position [1033, 0]
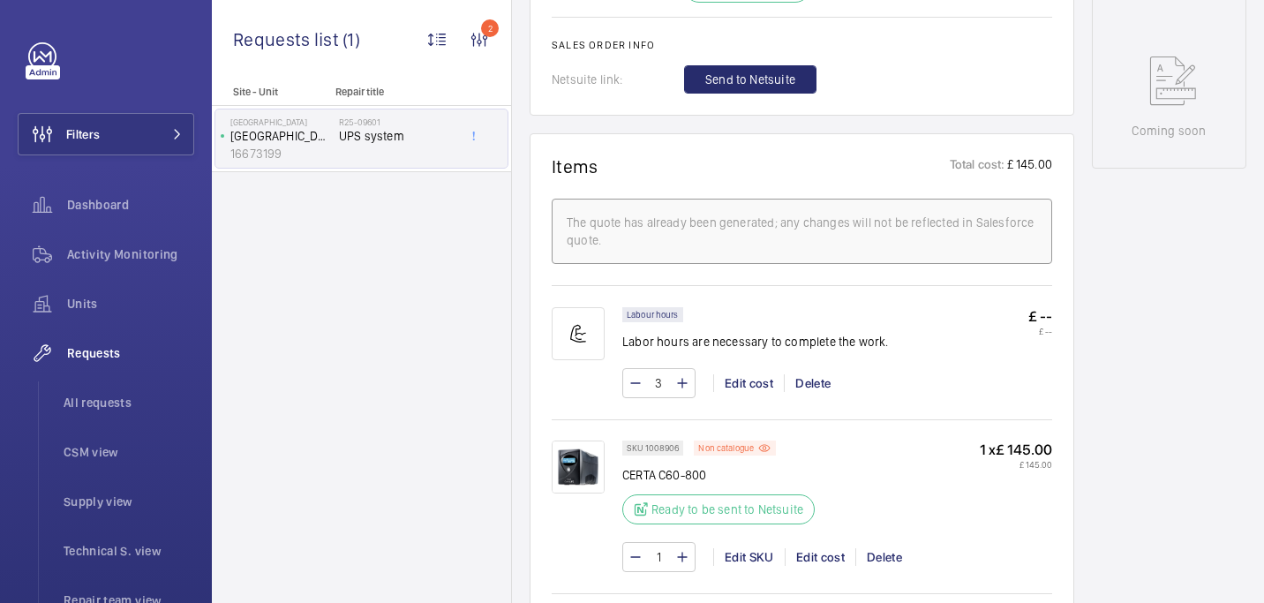
scroll to position [897, 0]
click at [775, 90] on span "Send to Netsuite" at bounding box center [750, 81] width 90 height 18
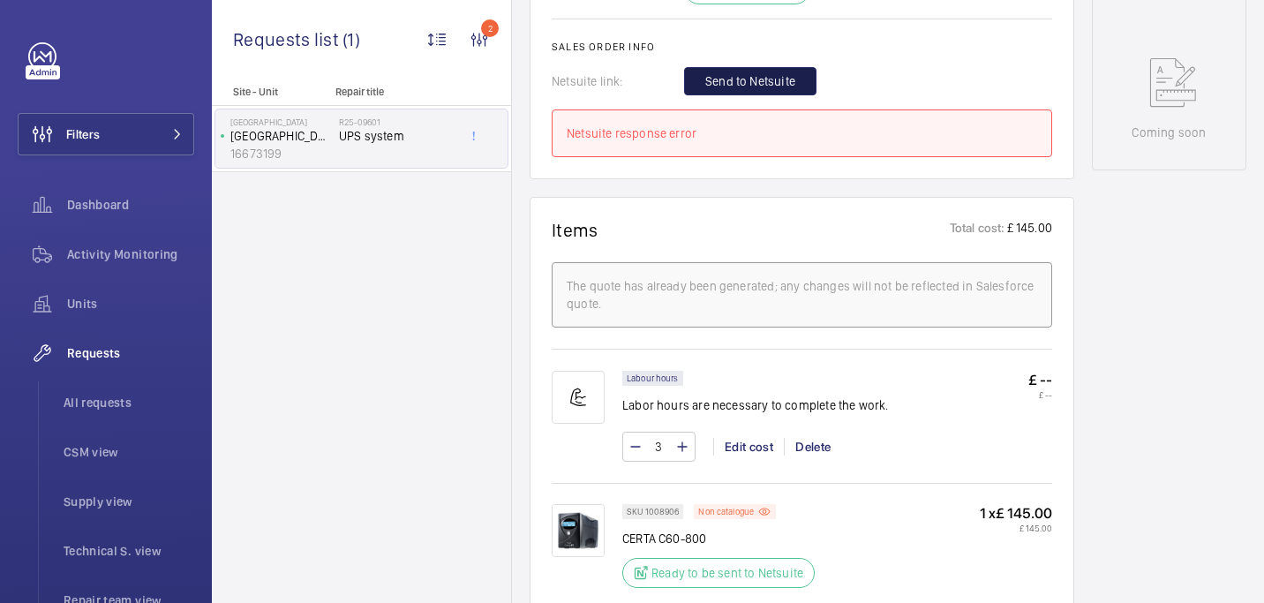
click at [743, 90] on span "Send to Netsuite" at bounding box center [750, 81] width 90 height 18
click at [734, 90] on span "Send to Netsuite" at bounding box center [750, 81] width 90 height 18
click at [747, 90] on span "Send to Netsuite" at bounding box center [750, 81] width 90 height 18
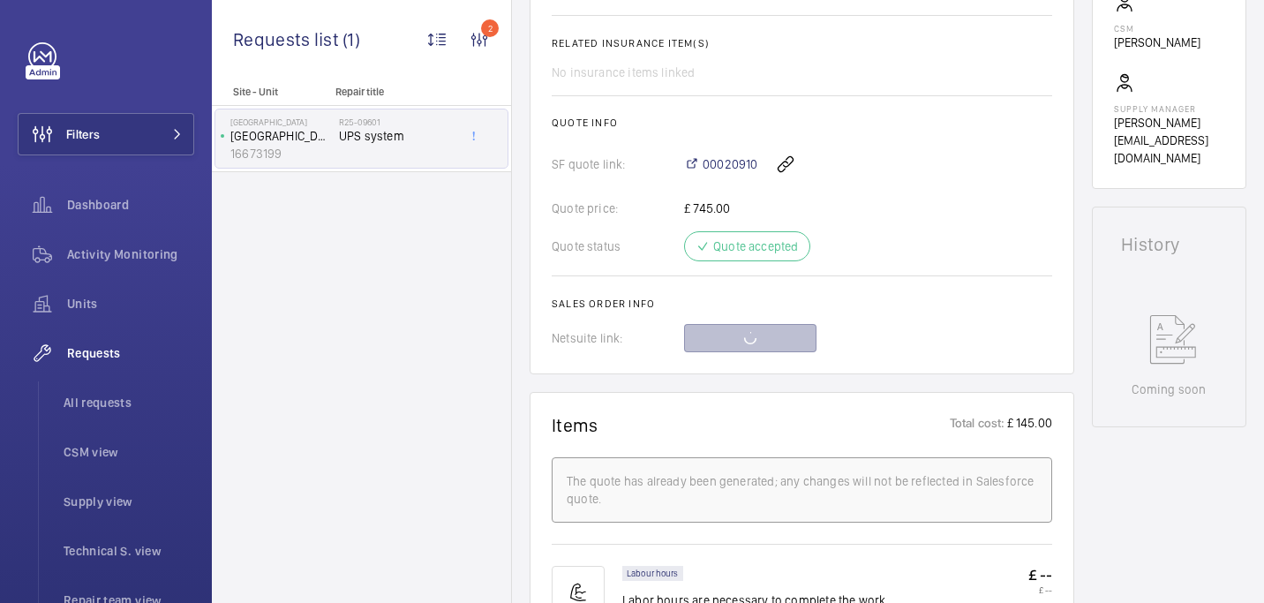
scroll to position [633, 0]
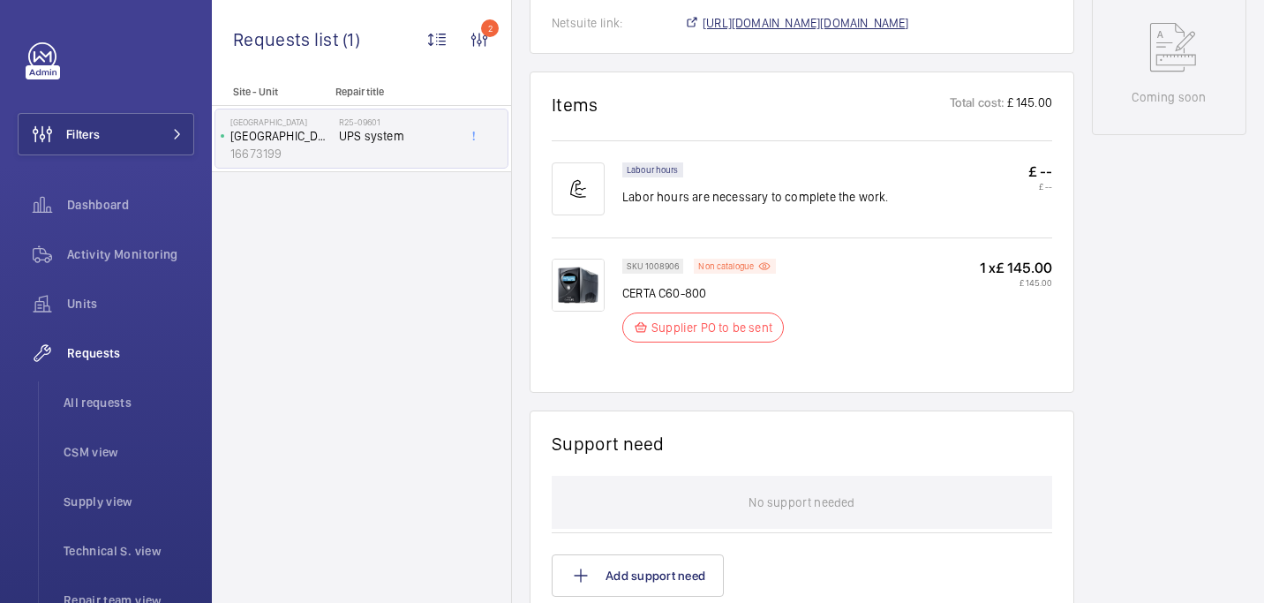
click at [774, 32] on span "https://6461500.app.netsuite.com/app/accounting/transactions/salesord.nl?id=289…" at bounding box center [805, 23] width 206 height 18
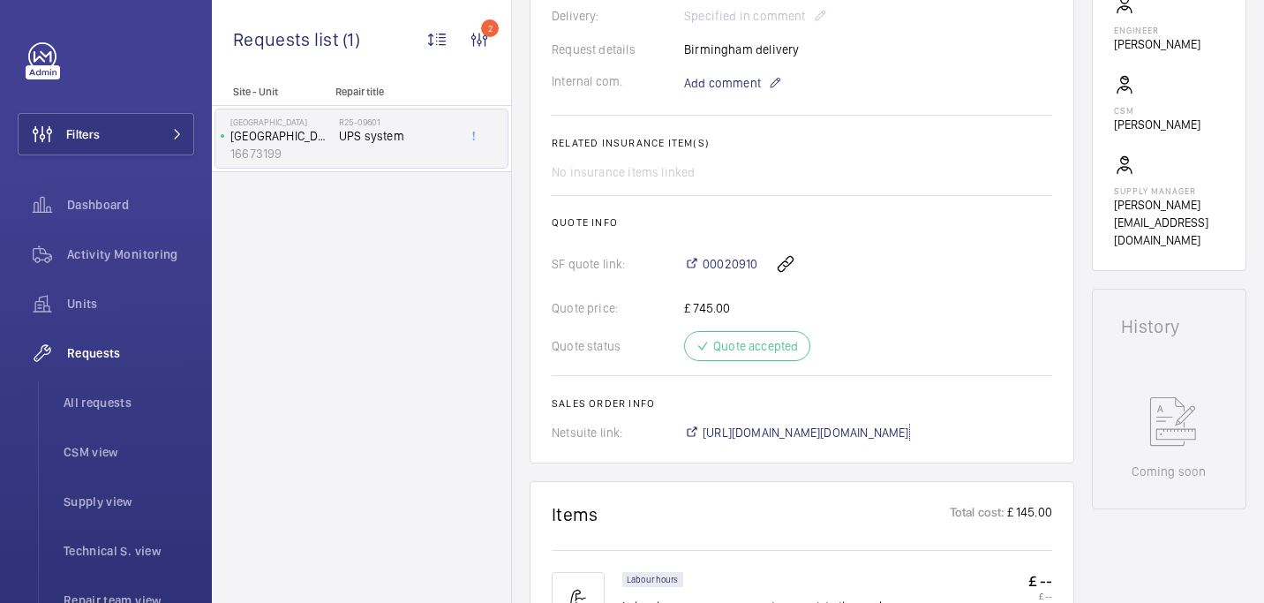
scroll to position [457, 0]
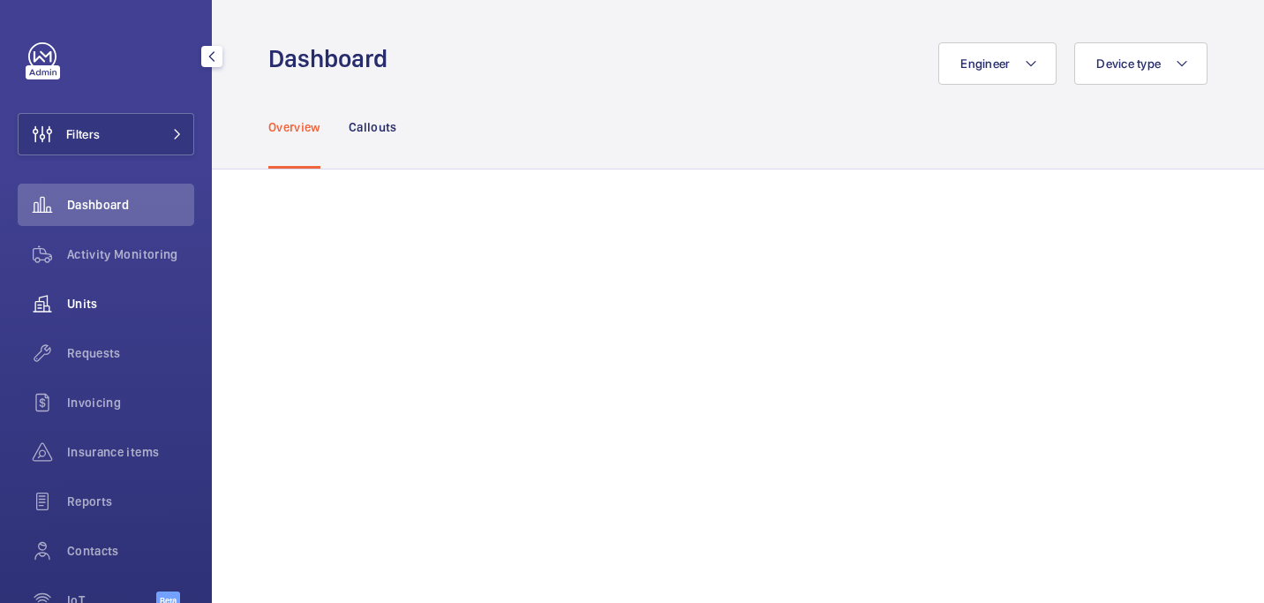
click at [110, 355] on span "Requests" at bounding box center [130, 353] width 127 height 18
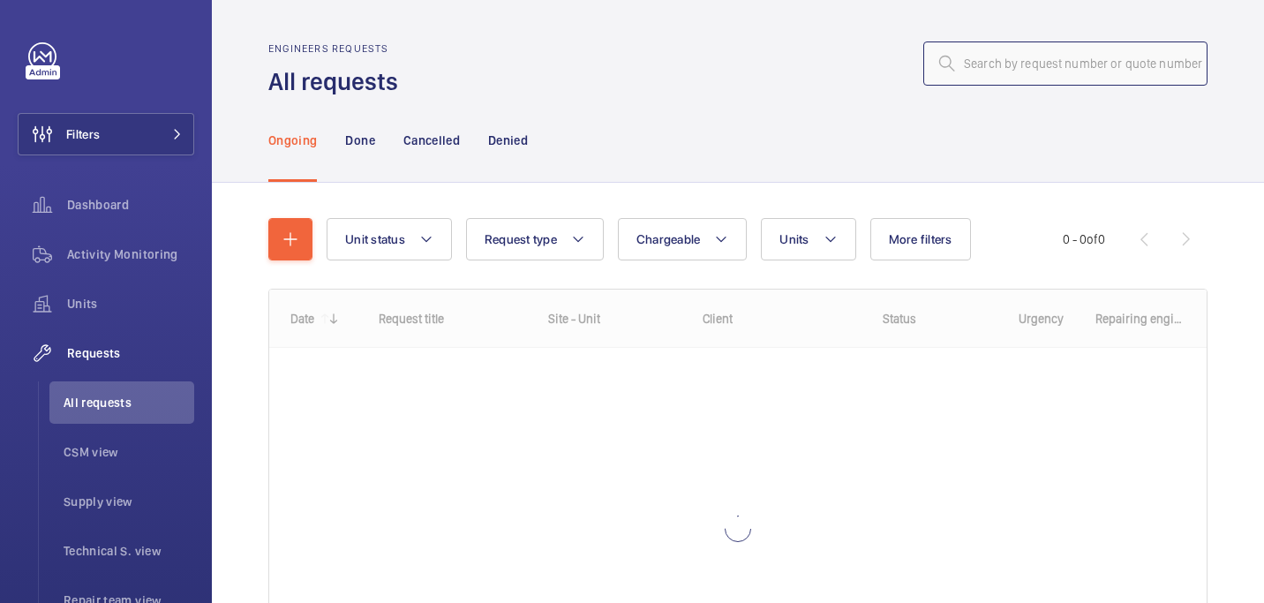
click at [1020, 61] on input "text" at bounding box center [1065, 63] width 284 height 44
paste input "R25-09817"
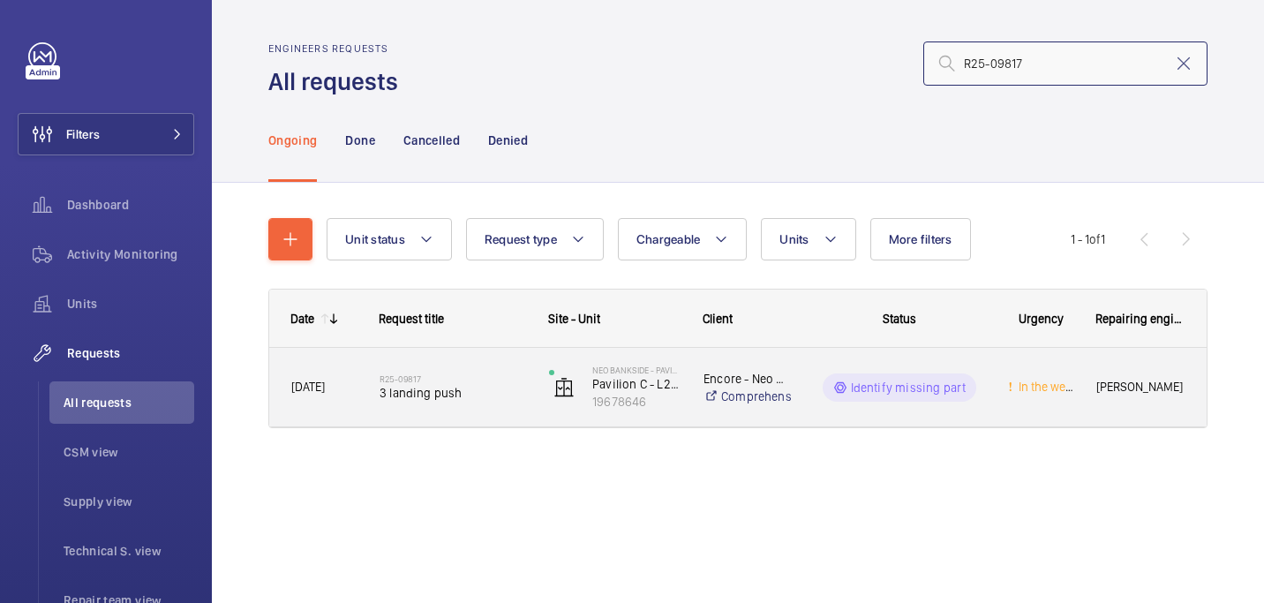
type input "R25-09817"
click at [456, 397] on span "3 landing push" at bounding box center [452, 393] width 146 height 18
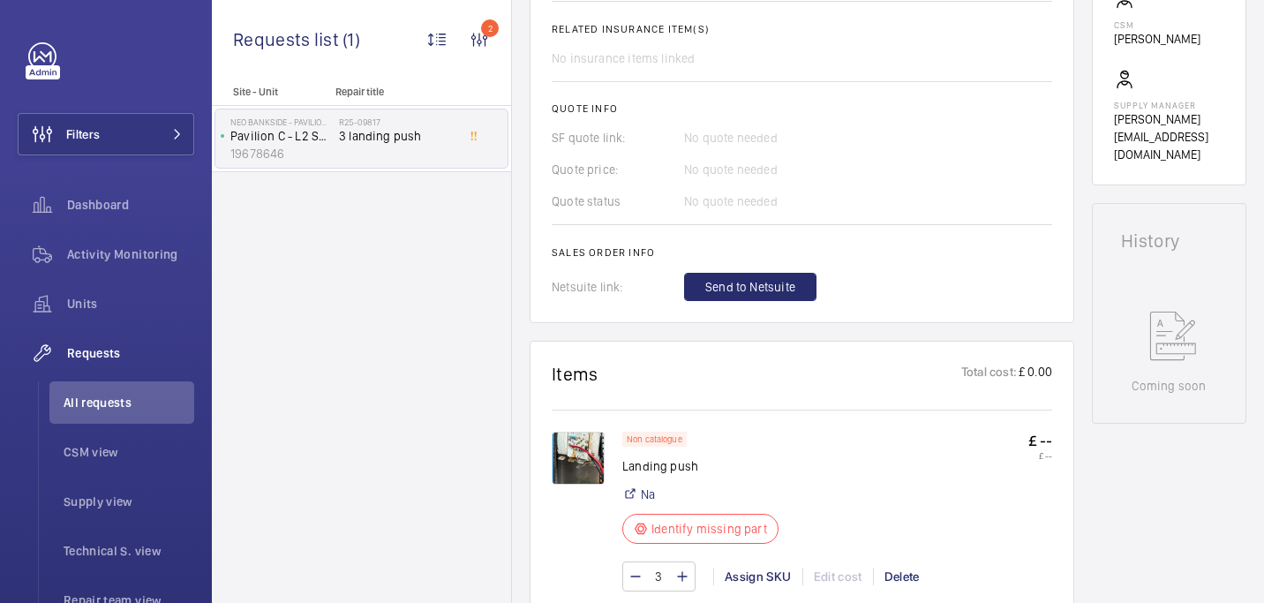
scroll to position [638, 0]
click at [589, 434] on img at bounding box center [578, 457] width 53 height 53
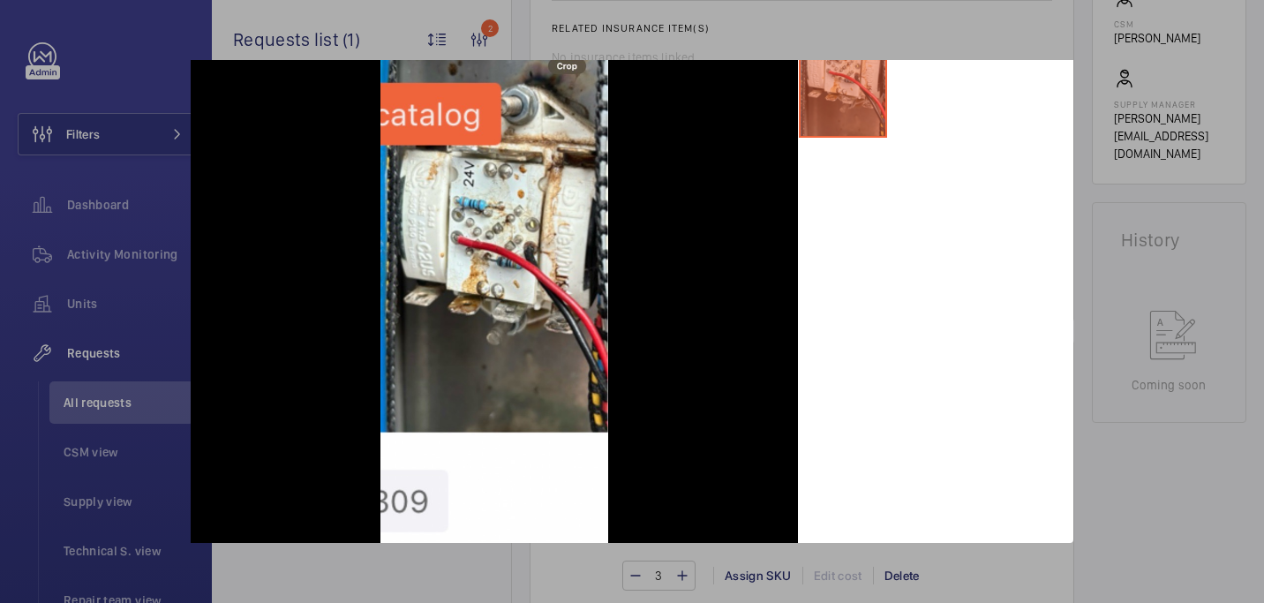
scroll to position [0, 0]
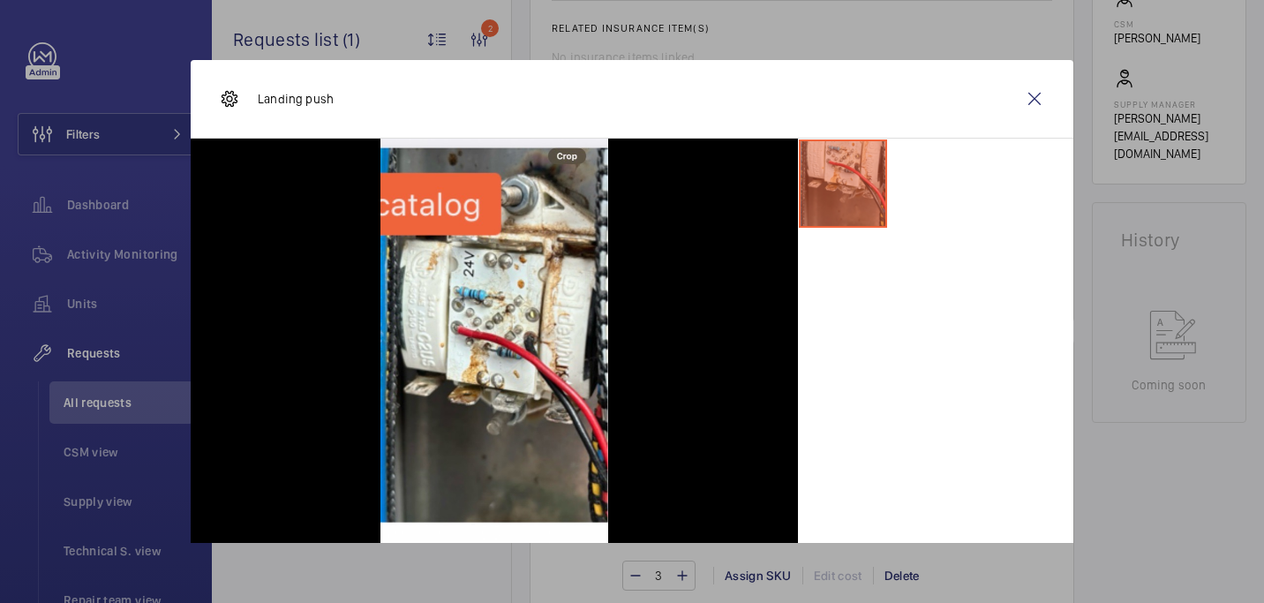
click at [1114, 385] on div at bounding box center [632, 301] width 1264 height 603
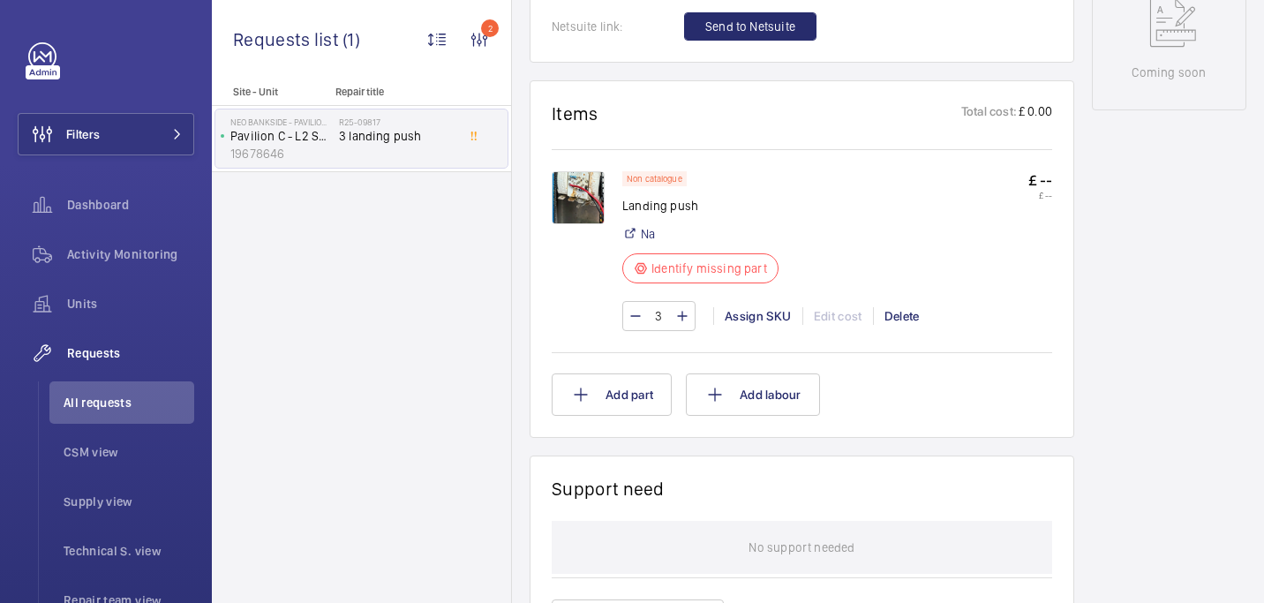
scroll to position [951, 0]
click at [594, 208] on img at bounding box center [578, 196] width 53 height 53
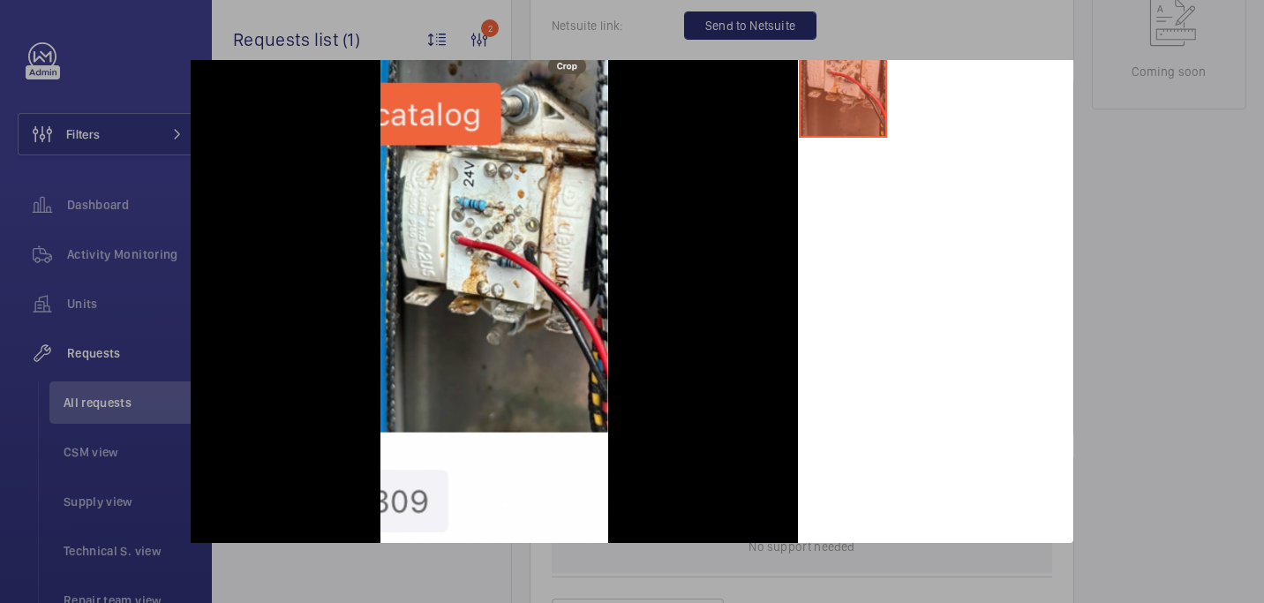
scroll to position [0, 0]
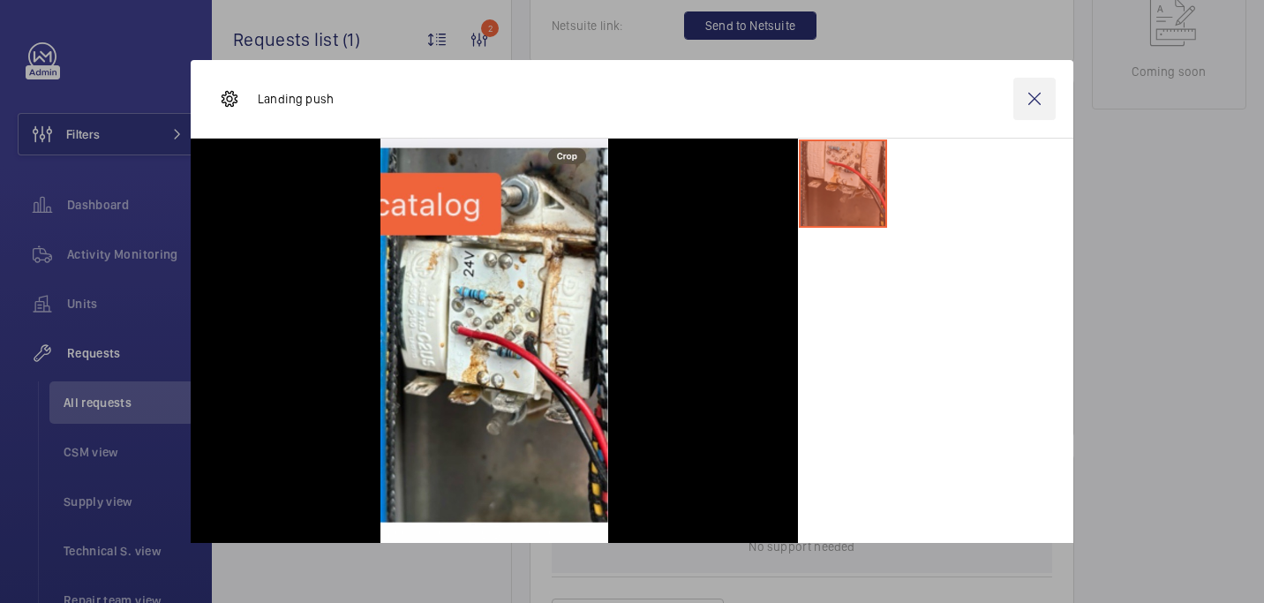
click at [1032, 103] on wm-front-icon-button at bounding box center [1034, 99] width 42 height 42
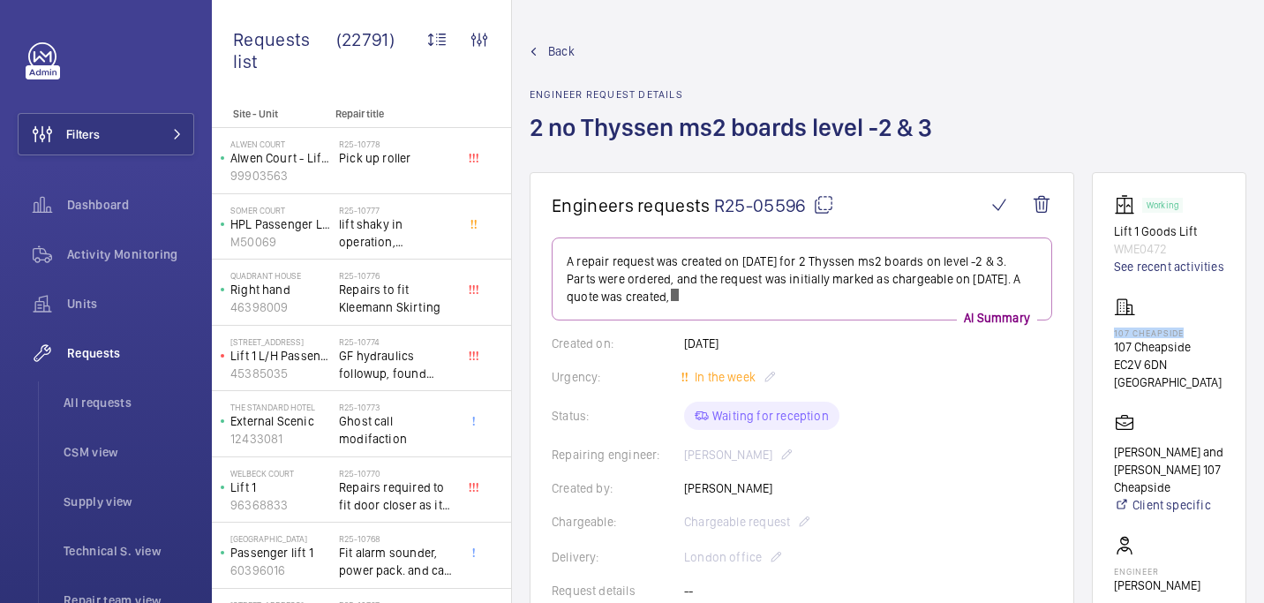
drag, startPoint x: 1121, startPoint y: 353, endPoint x: 1209, endPoint y: 350, distance: 88.3
click at [1209, 350] on wm-front-card "Working Lift 1 Goods Lift WME0472 See recent activities 107 Cheapside 107 Cheap…" at bounding box center [1169, 492] width 154 height 640
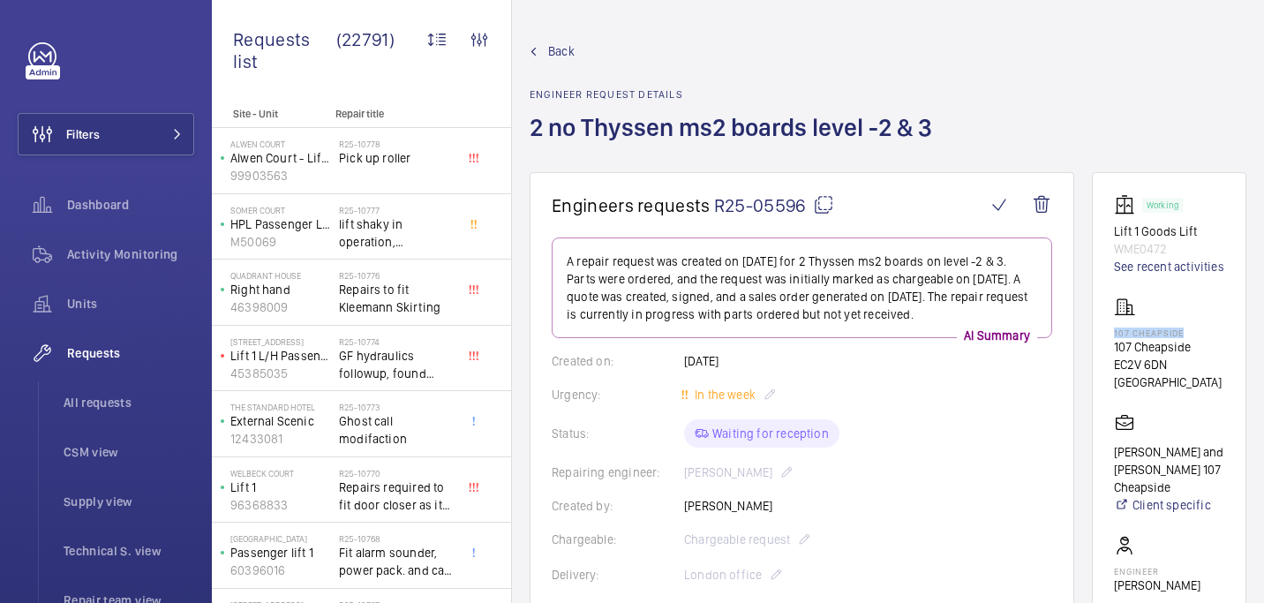
copy p "107 Cheapside"
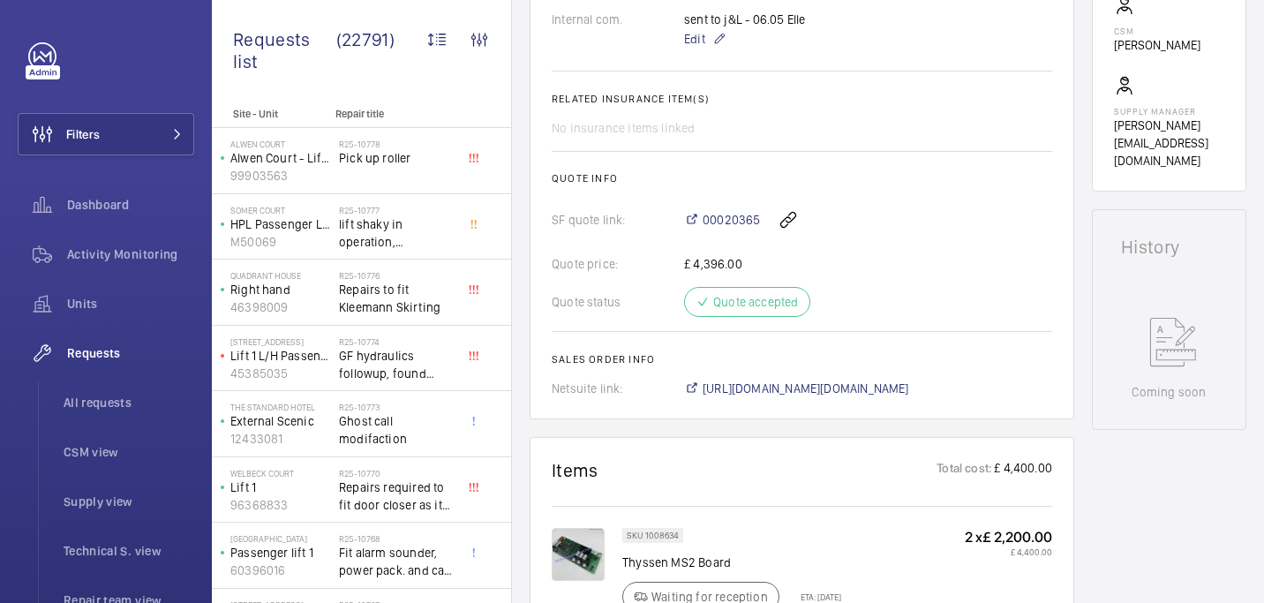
scroll to position [621, 0]
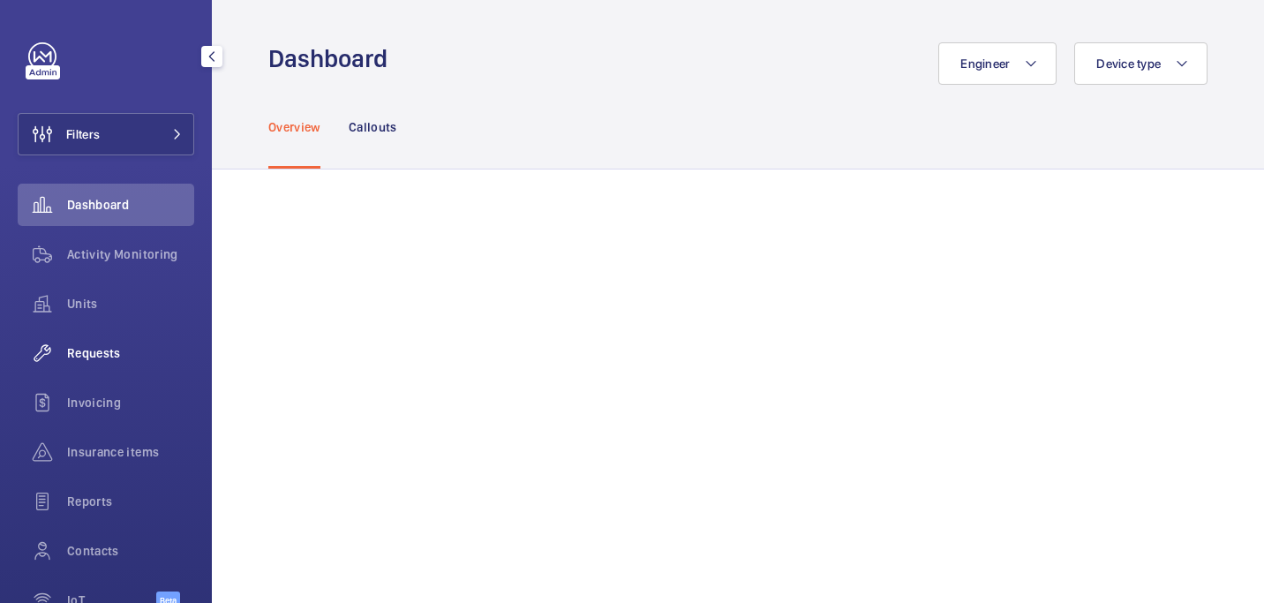
click at [85, 360] on span "Requests" at bounding box center [130, 353] width 127 height 18
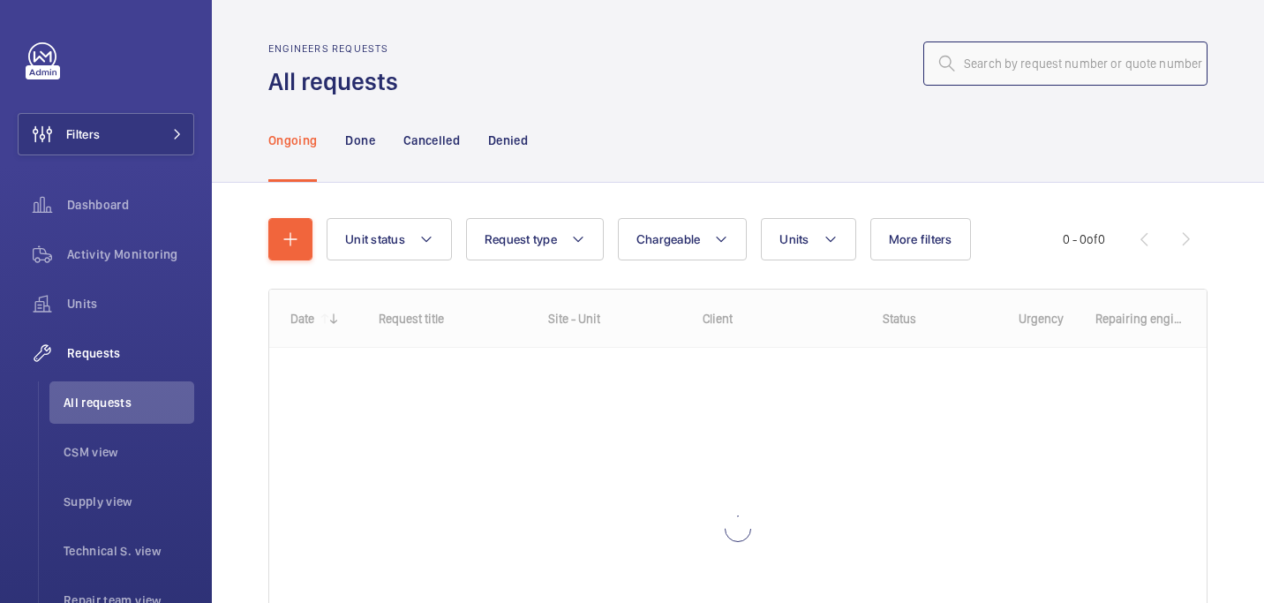
click at [1065, 65] on input "text" at bounding box center [1065, 63] width 284 height 44
paste input "R25-10359"
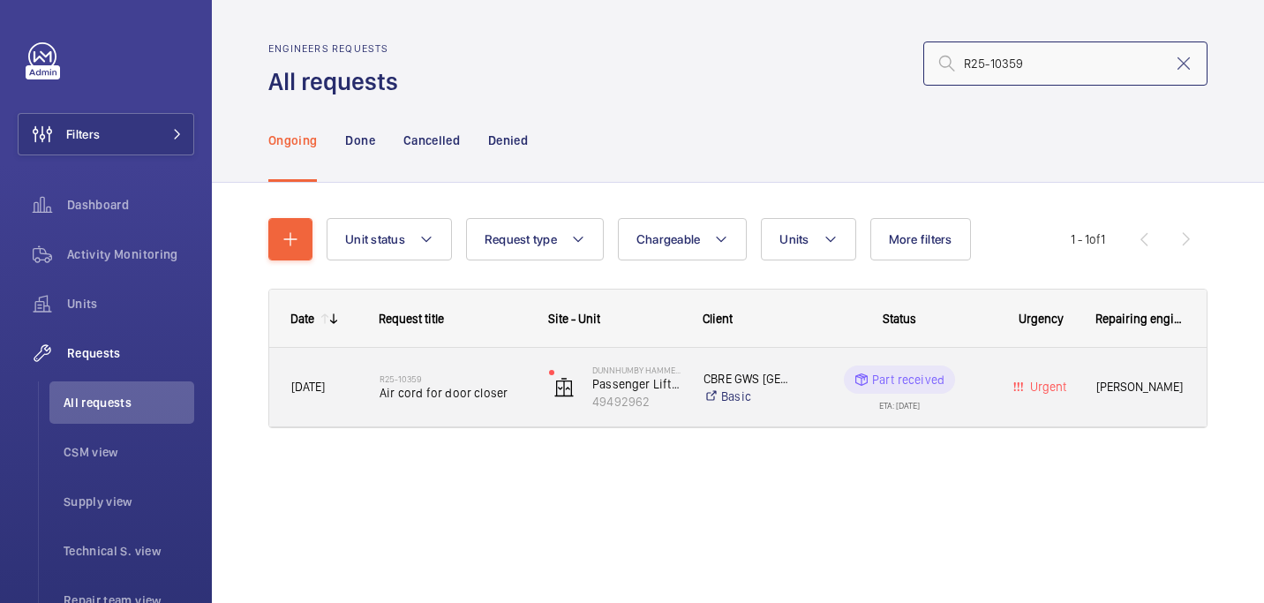
type input "R25-10359"
click at [419, 397] on span "Air cord for door closer" at bounding box center [452, 393] width 146 height 18
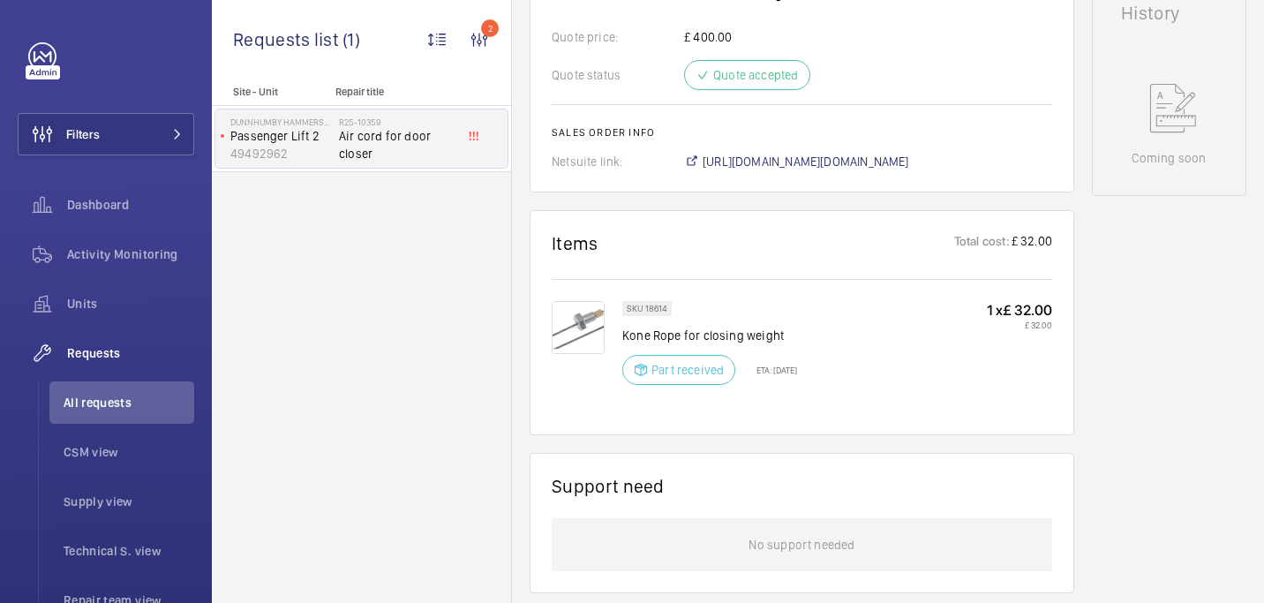
scroll to position [851, 0]
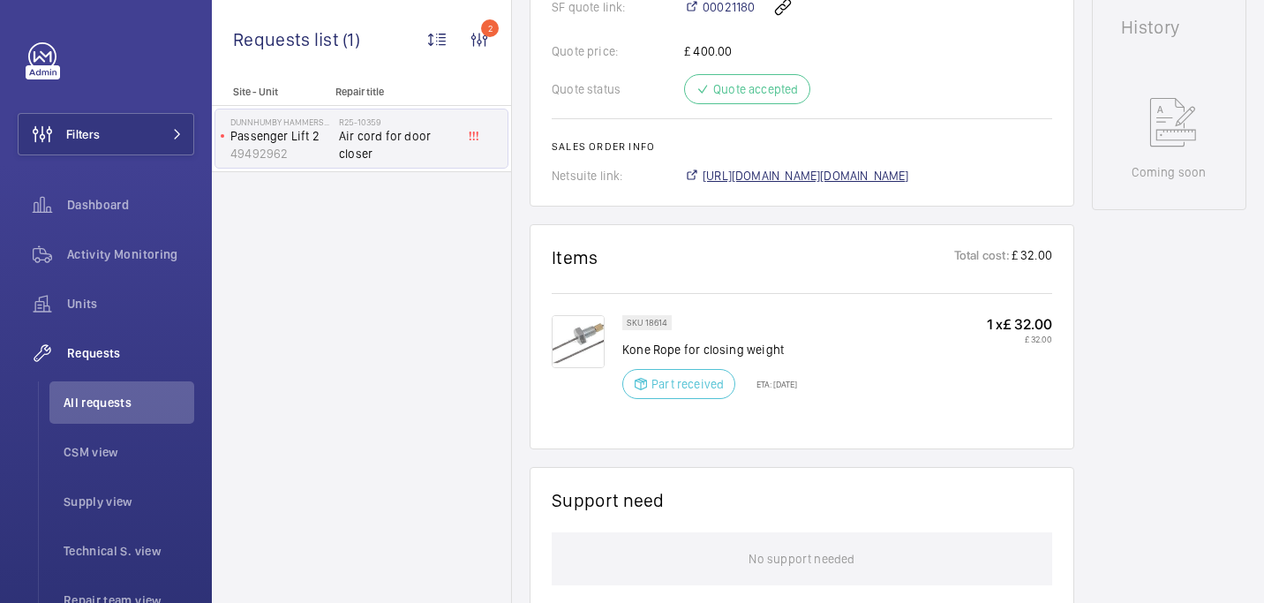
click at [909, 179] on span "https://6461500.app.netsuite.com/app/accounting/transactions/salesord.nl?id=286…" at bounding box center [805, 176] width 206 height 18
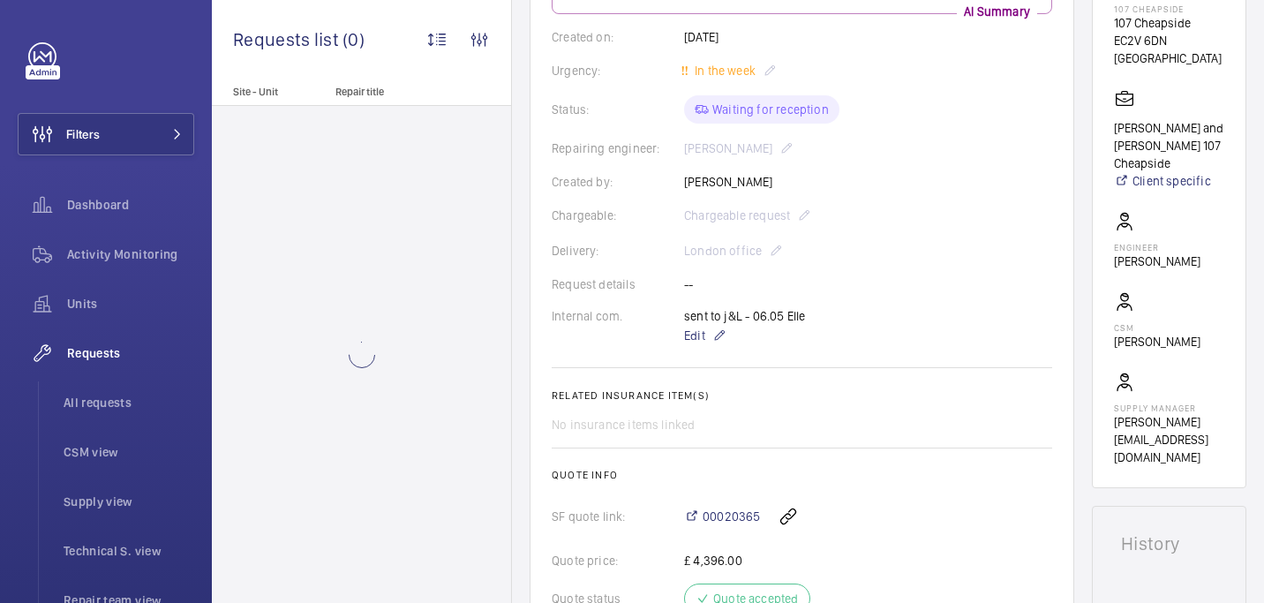
scroll to position [604, 0]
